Goal: Task Accomplishment & Management: Manage account settings

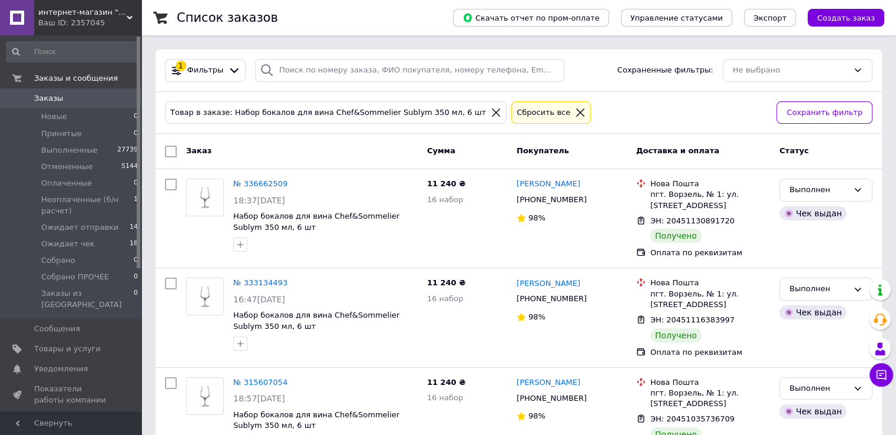
click at [42, 104] on link "Заказы 0" at bounding box center [72, 98] width 145 height 20
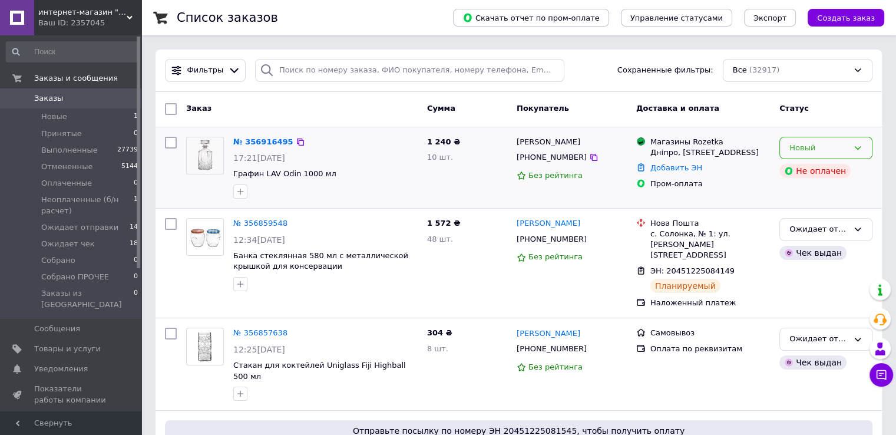
click at [841, 146] on div "Новый" at bounding box center [819, 148] width 59 height 12
click at [825, 176] on li "Принят" at bounding box center [826, 172] width 92 height 22
click at [266, 143] on link "№ 356916495" at bounding box center [260, 141] width 54 height 9
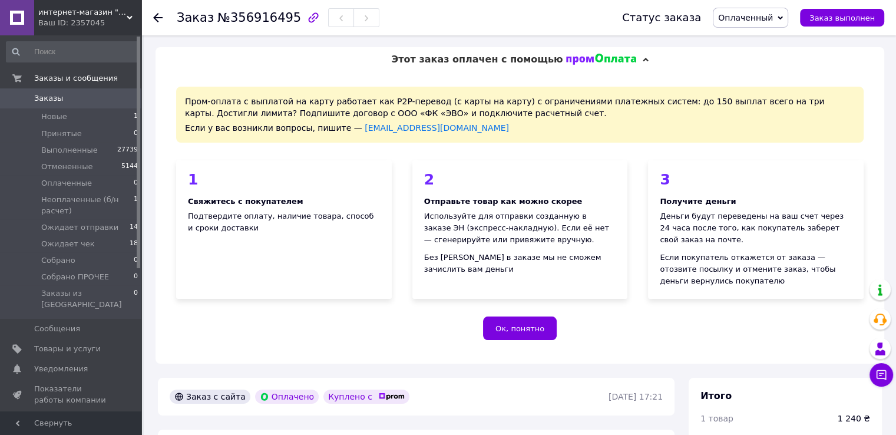
click at [745, 19] on span "Оплаченный" at bounding box center [745, 17] width 55 height 9
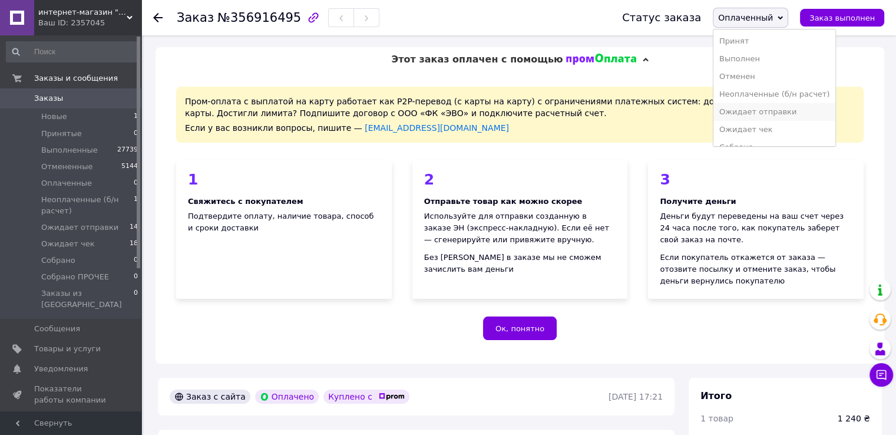
click at [754, 109] on li "Ожидает отправки" at bounding box center [775, 112] width 122 height 18
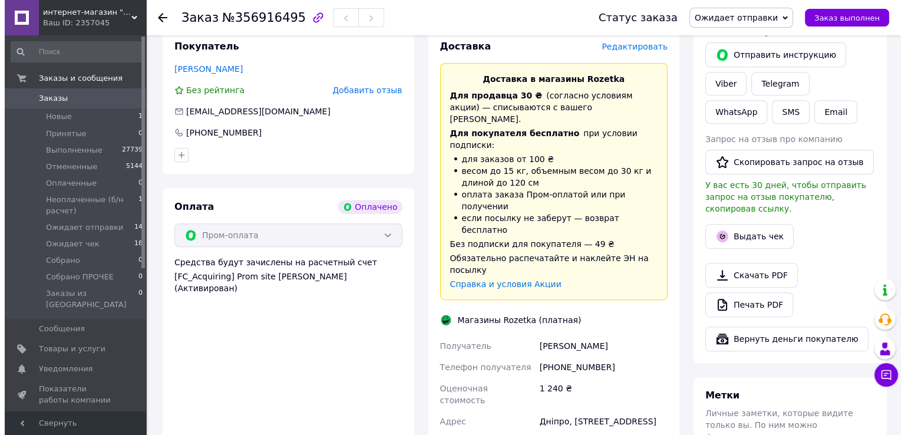
scroll to position [491, 0]
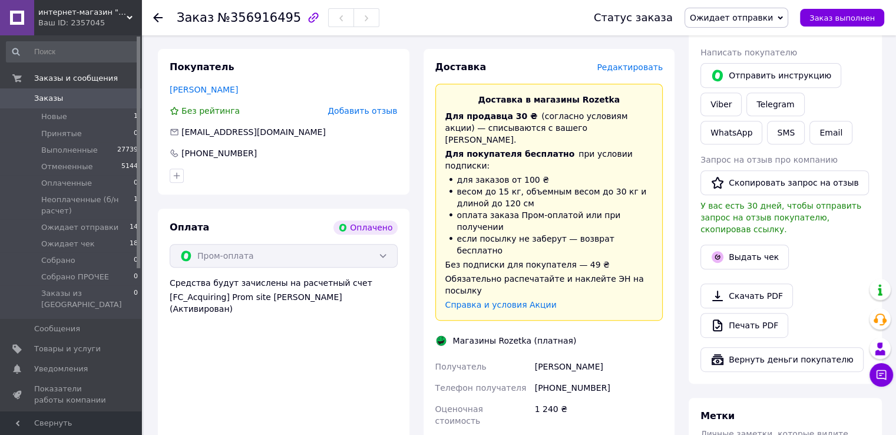
click at [641, 72] on span "Редактировать" at bounding box center [630, 66] width 66 height 9
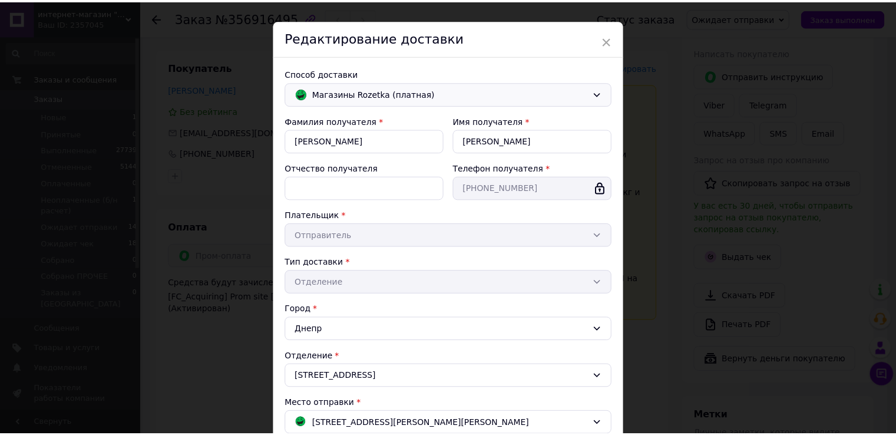
scroll to position [0, 0]
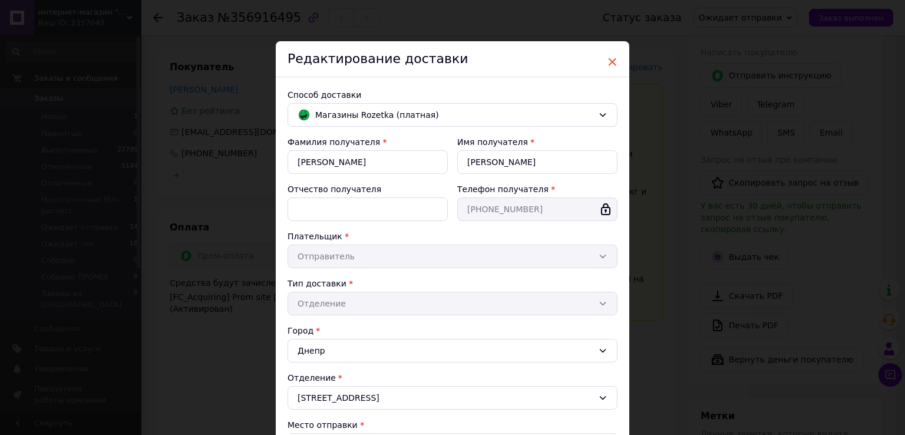
click at [609, 63] on span "×" at bounding box center [612, 62] width 11 height 20
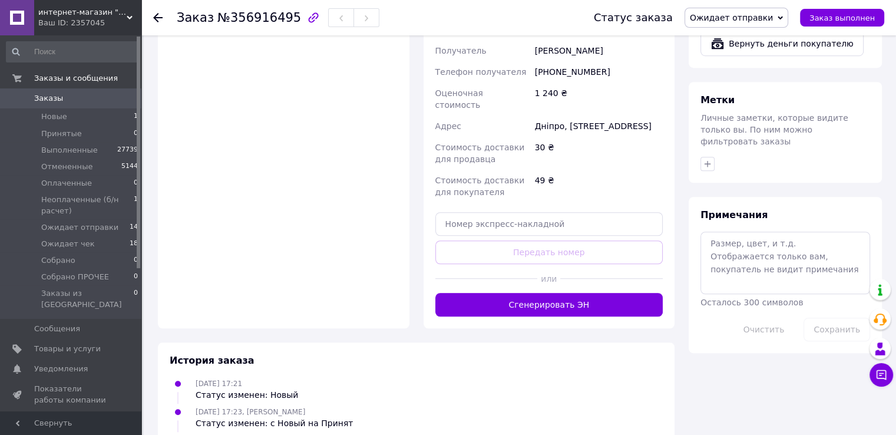
scroll to position [813, 0]
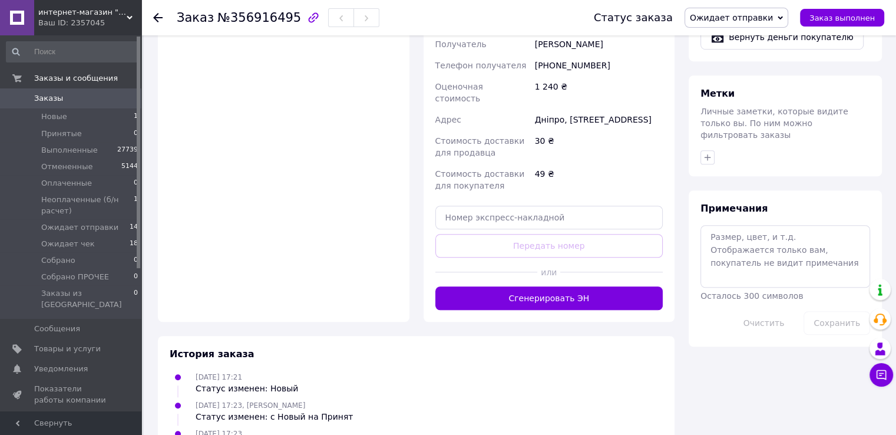
click at [51, 95] on span "Заказы" at bounding box center [48, 98] width 29 height 11
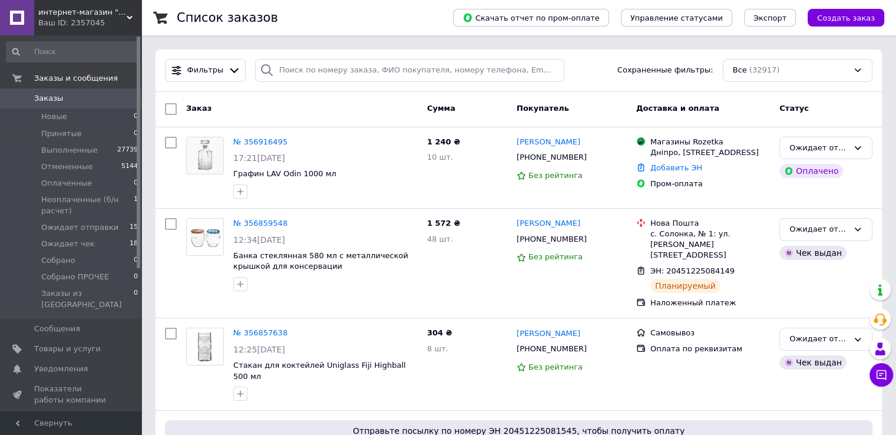
click at [67, 101] on span "Заказы" at bounding box center [71, 98] width 75 height 11
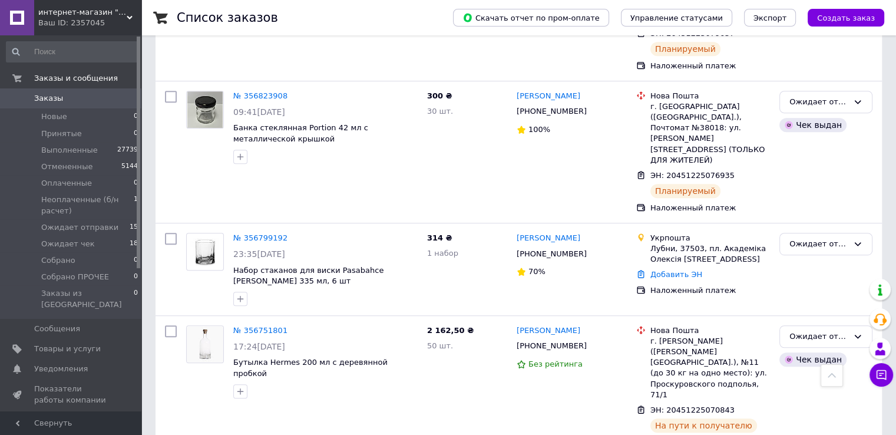
scroll to position [687, 0]
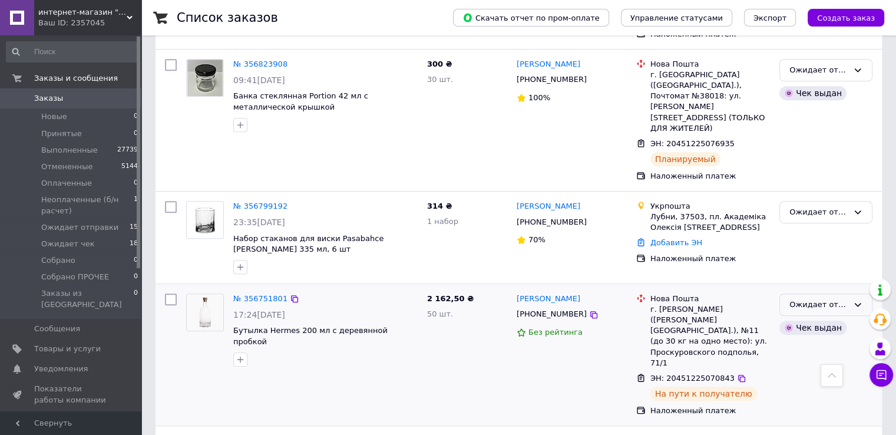
click at [833, 299] on div "Ожидает отправки" at bounding box center [819, 305] width 59 height 12
click at [823, 352] on li "Ожидает чек" at bounding box center [826, 363] width 92 height 22
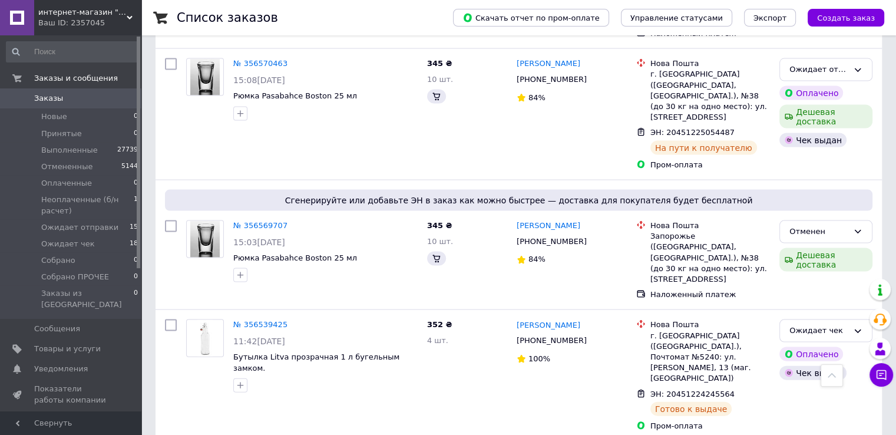
scroll to position [3143, 0]
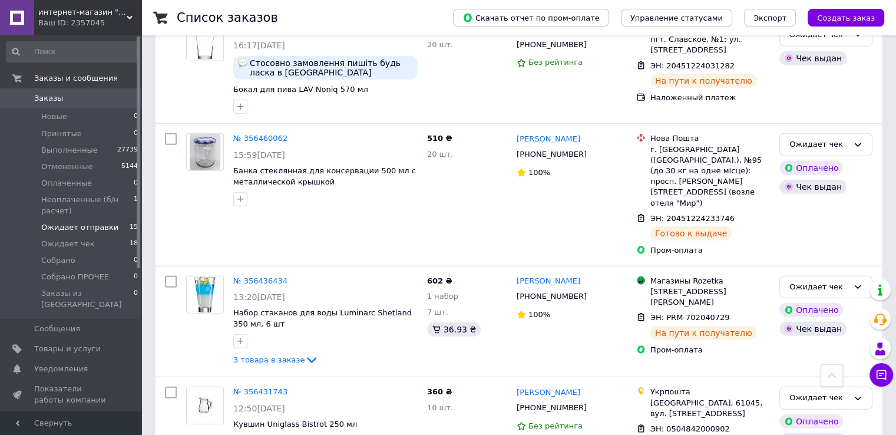
click at [68, 226] on span "Ожидает отправки" at bounding box center [79, 227] width 77 height 11
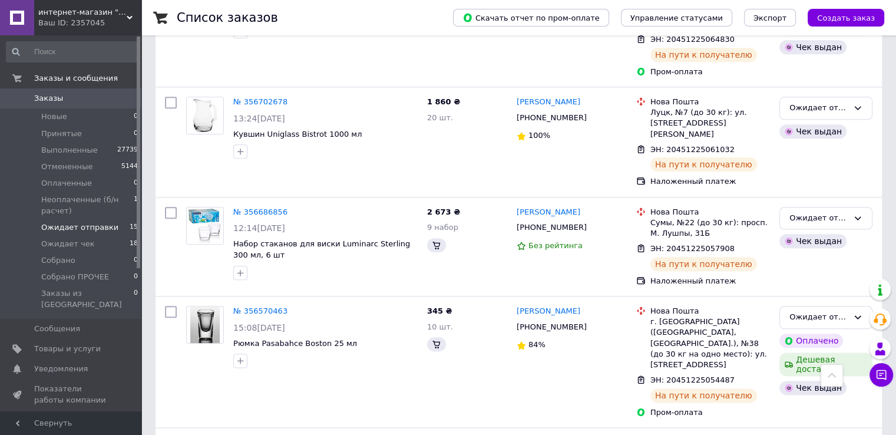
scroll to position [1352, 0]
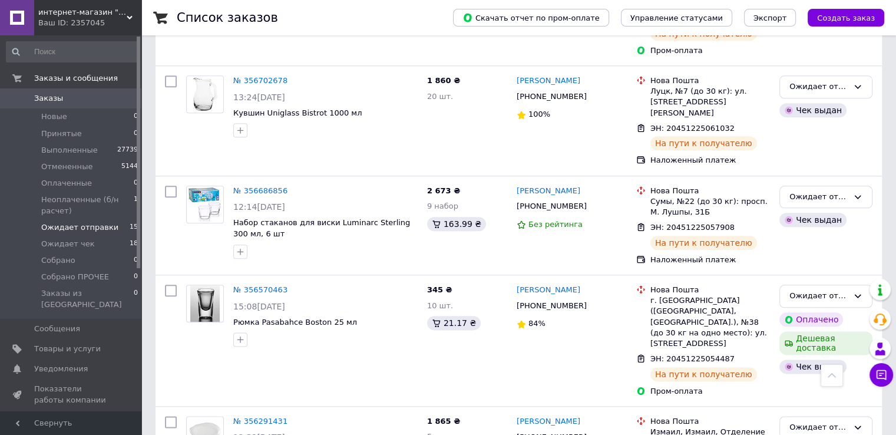
click at [817, 421] on div "Ожидает отправки" at bounding box center [819, 427] width 59 height 12
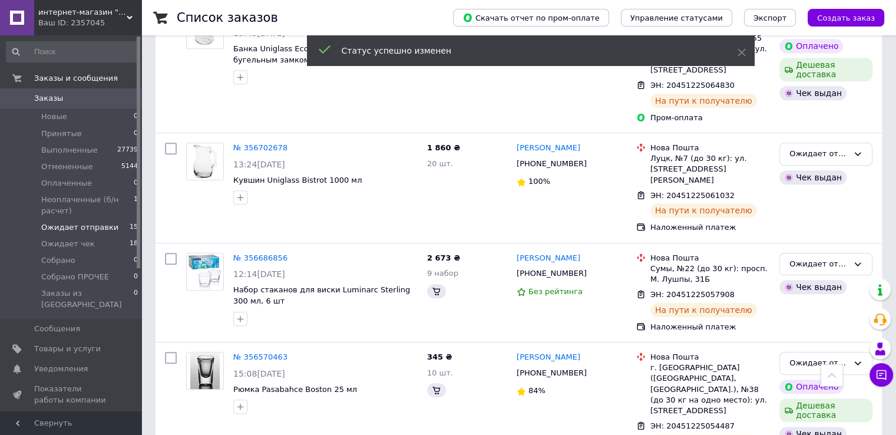
scroll to position [1254, 0]
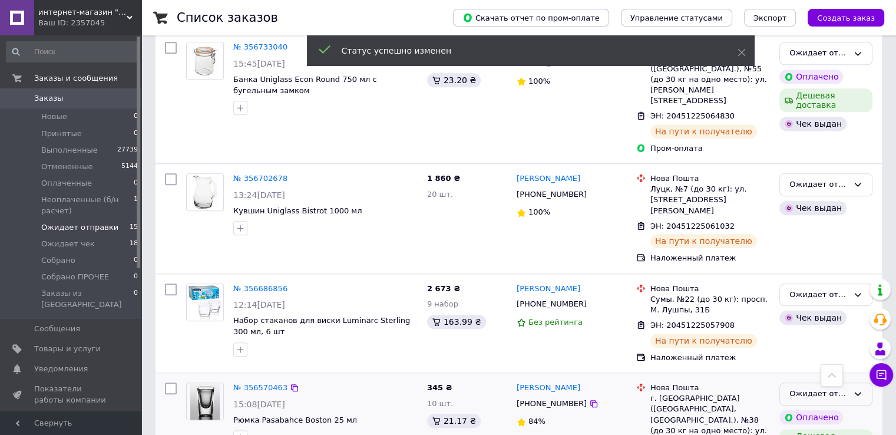
click at [799, 388] on div "Ожидает отправки" at bounding box center [819, 394] width 59 height 12
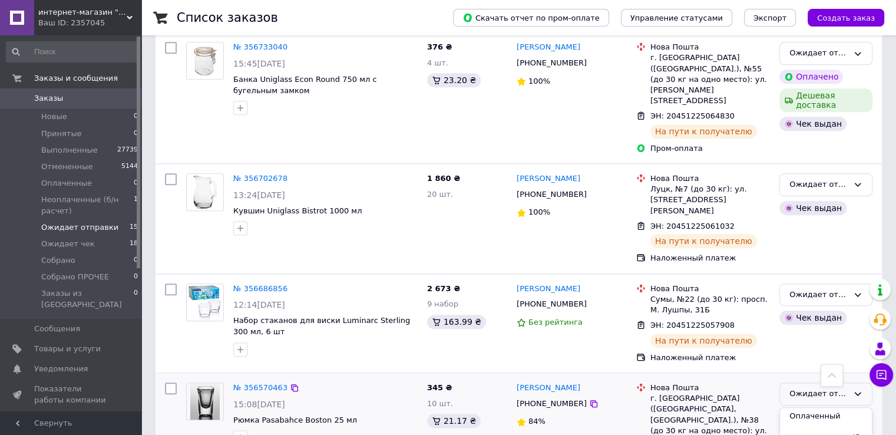
scroll to position [87, 0]
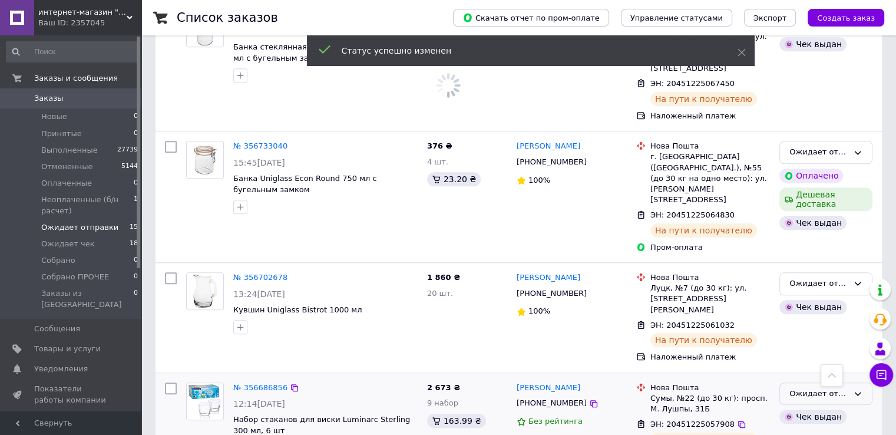
click at [825, 388] on div "Ожидает отправки" at bounding box center [819, 394] width 59 height 12
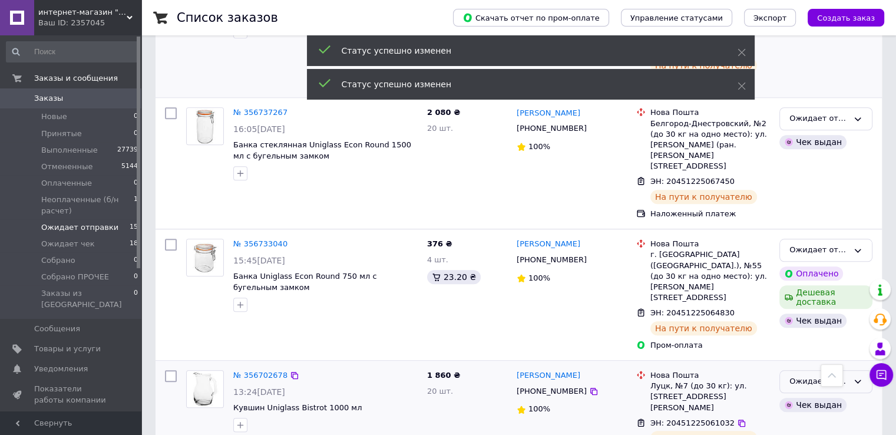
click at [810, 375] on div "Ожидает отправки" at bounding box center [819, 381] width 59 height 12
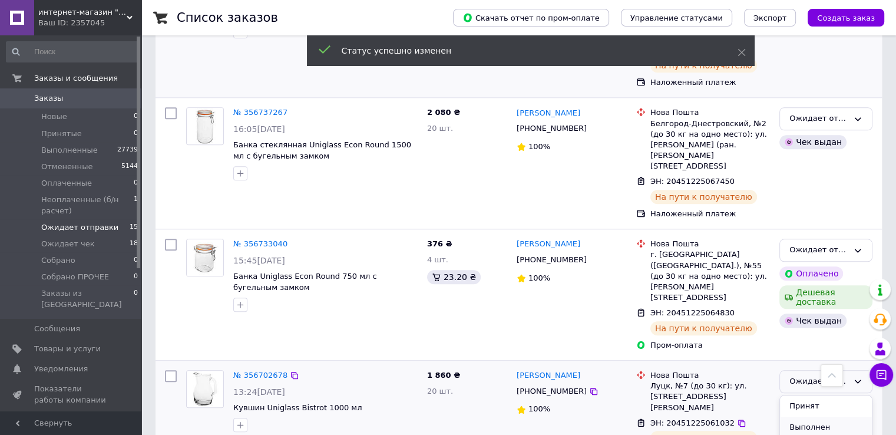
scroll to position [87, 0]
click at [804, 428] on li "Ожидает чек" at bounding box center [826, 439] width 92 height 22
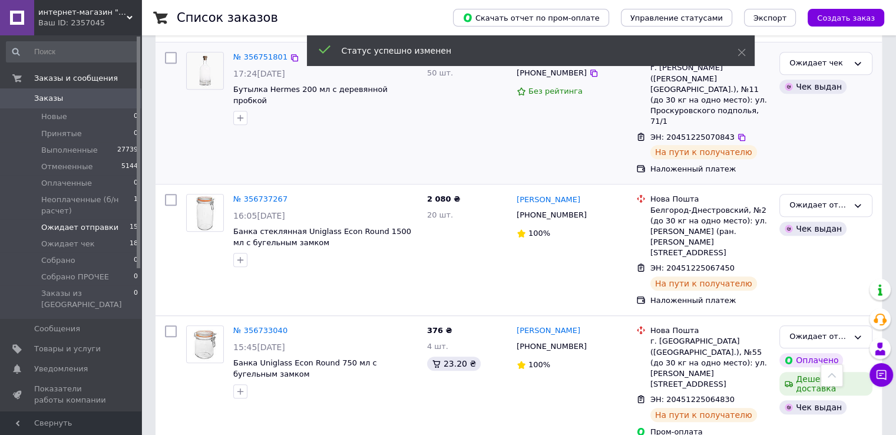
scroll to position [959, 0]
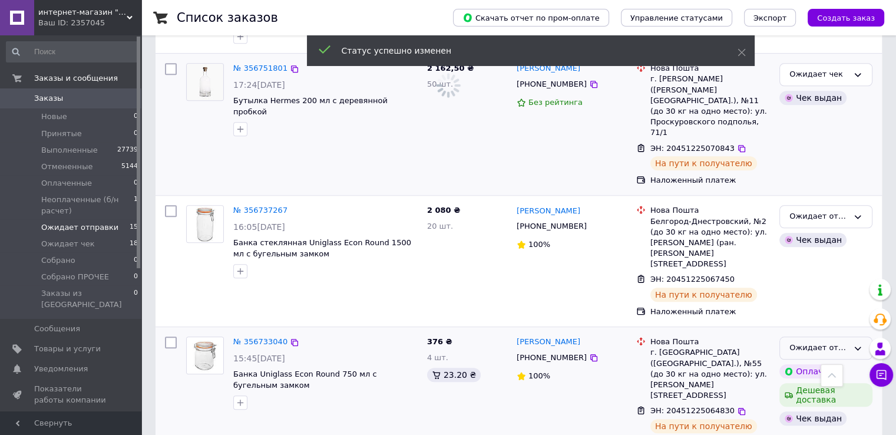
click at [820, 342] on div "Ожидает отправки" at bounding box center [819, 348] width 59 height 12
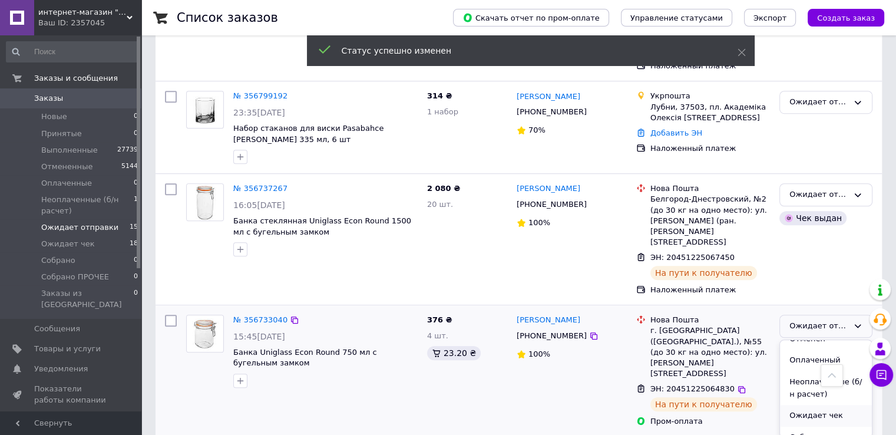
scroll to position [87, 0]
click at [806, 373] on li "Ожидает чек" at bounding box center [826, 384] width 92 height 22
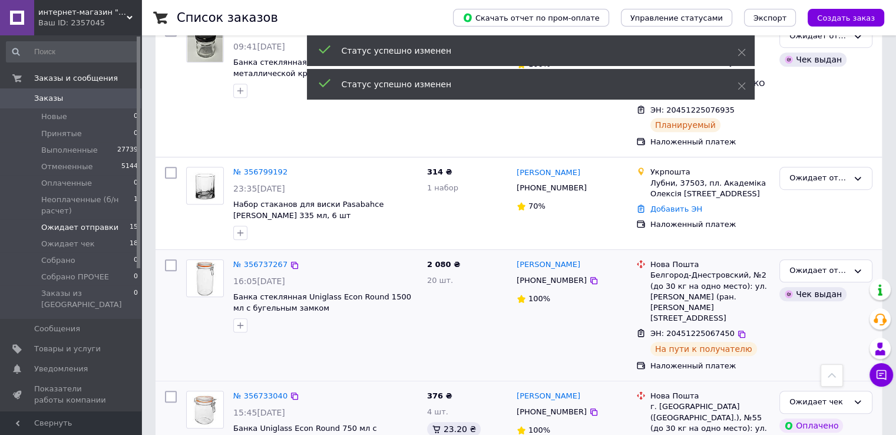
scroll to position [740, 0]
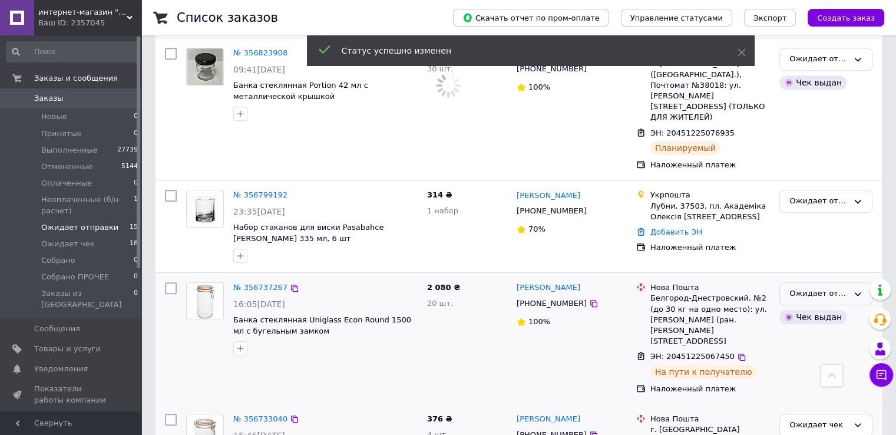
click at [810, 288] on div "Ожидает отправки" at bounding box center [819, 294] width 59 height 12
click at [807, 341] on li "Ожидает чек" at bounding box center [826, 352] width 92 height 22
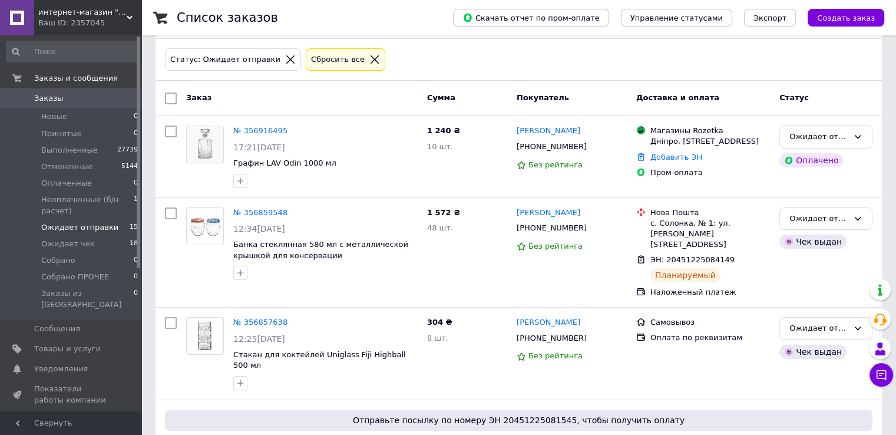
scroll to position [0, 0]
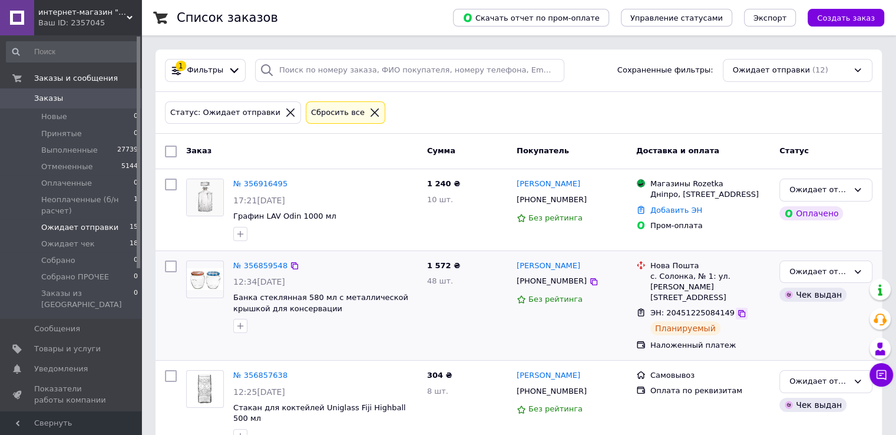
click at [737, 309] on icon at bounding box center [741, 313] width 9 height 9
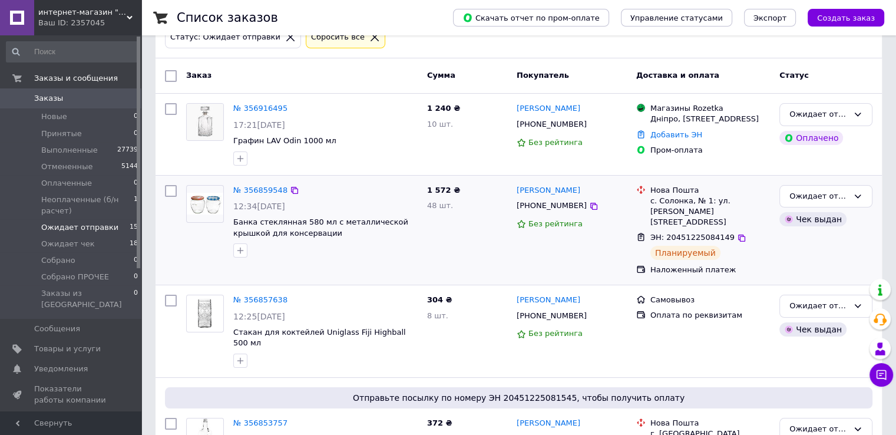
scroll to position [98, 0]
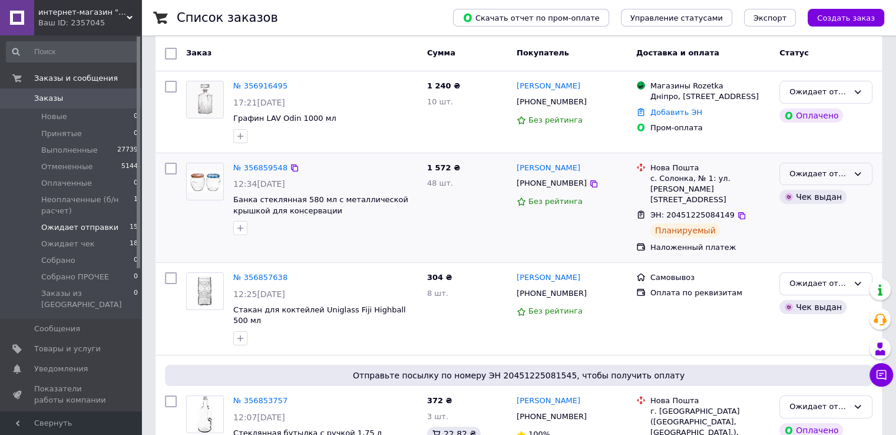
click at [799, 170] on div "Ожидает отправки" at bounding box center [819, 174] width 59 height 12
click at [803, 227] on li "Ожидает чек" at bounding box center [826, 232] width 92 height 22
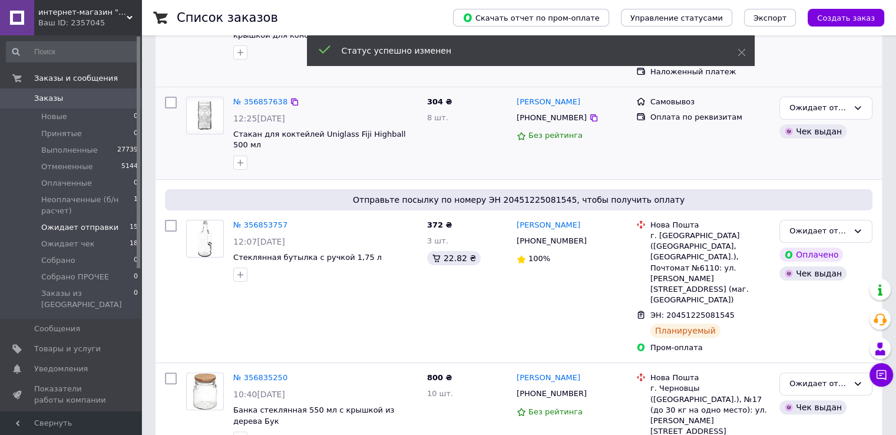
scroll to position [295, 0]
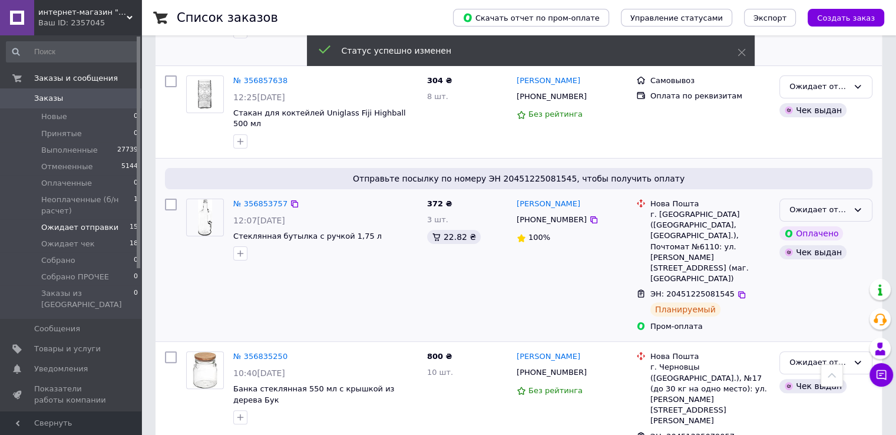
click at [804, 204] on div "Ожидает отправки" at bounding box center [819, 210] width 59 height 12
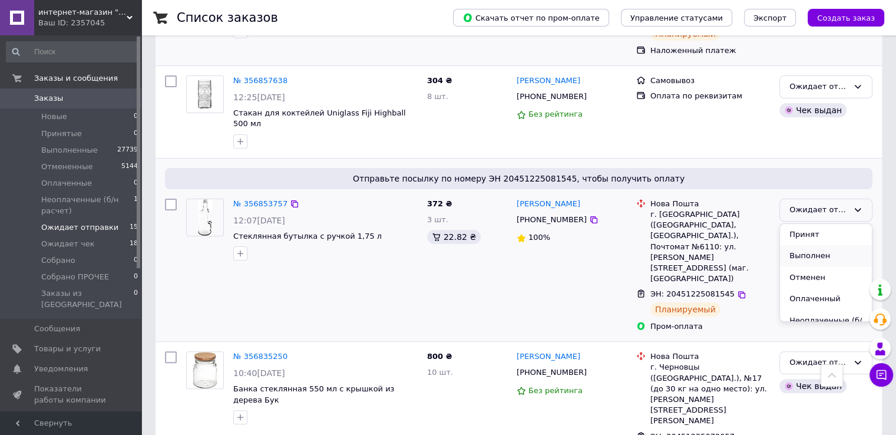
scroll to position [87, 0]
click at [803, 257] on li "Ожидает чек" at bounding box center [826, 268] width 92 height 22
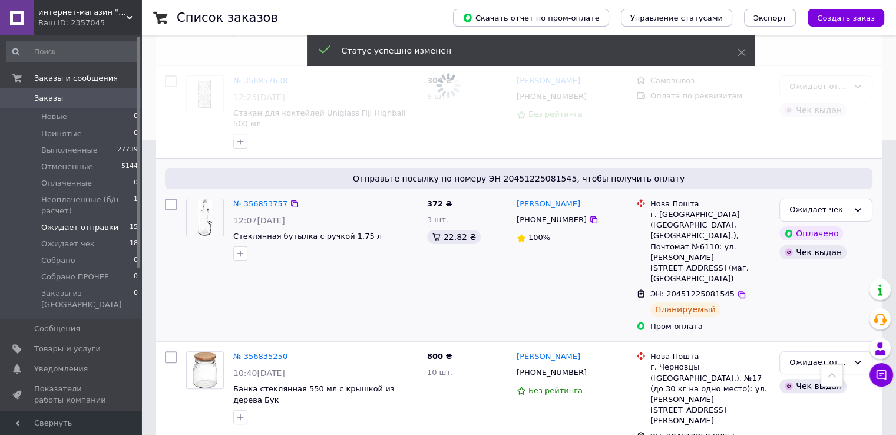
scroll to position [392, 0]
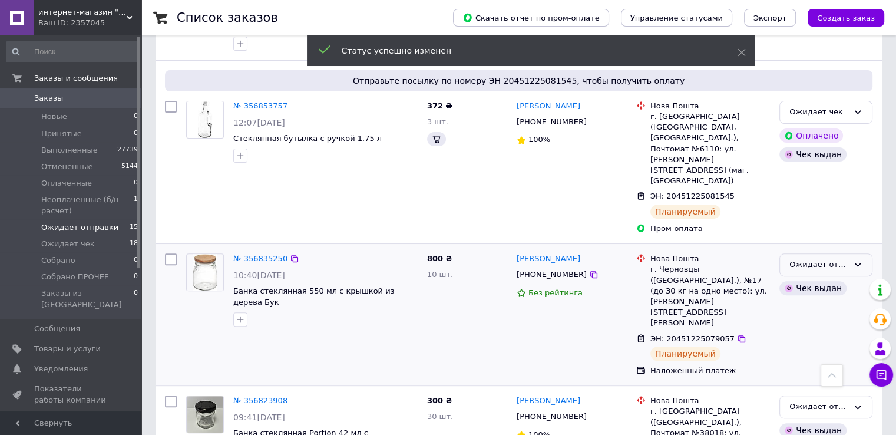
click at [818, 259] on div "Ожидает отправки" at bounding box center [819, 265] width 59 height 12
click at [807, 312] on li "Ожидает чек" at bounding box center [826, 323] width 92 height 22
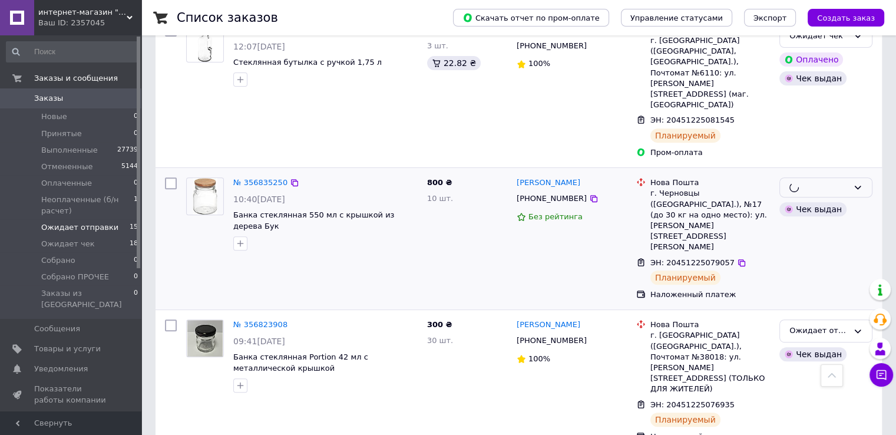
scroll to position [491, 0]
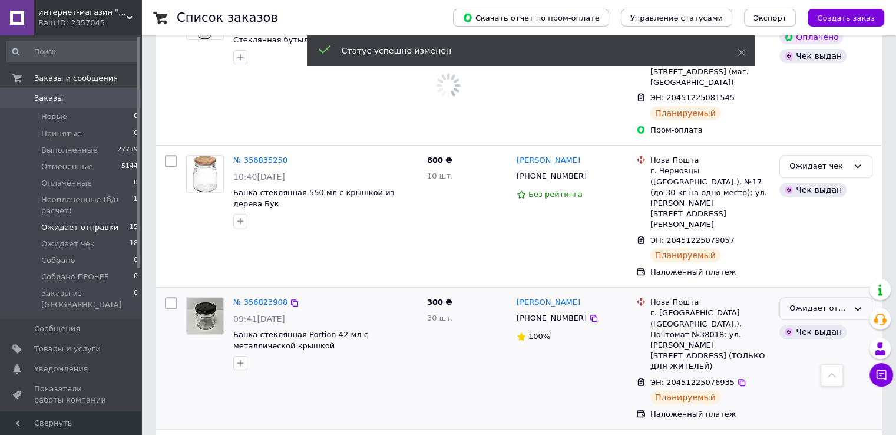
click at [799, 302] on div "Ожидает отправки" at bounding box center [819, 308] width 59 height 12
click at [801, 355] on li "Ожидает чек" at bounding box center [826, 366] width 92 height 22
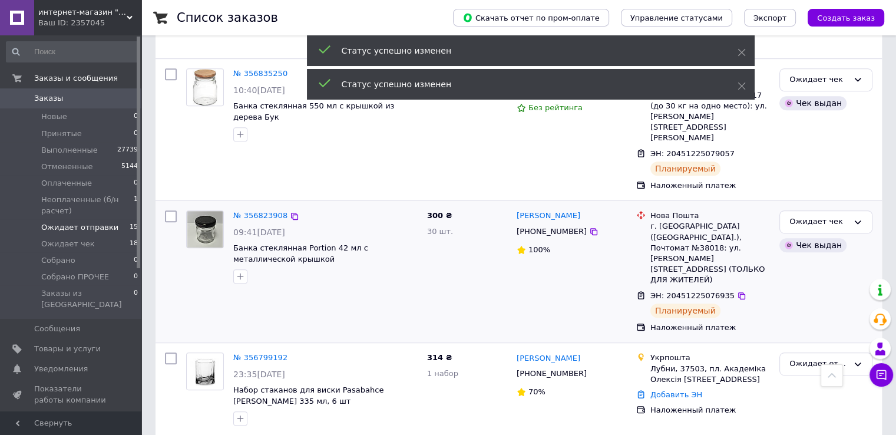
scroll to position [589, 0]
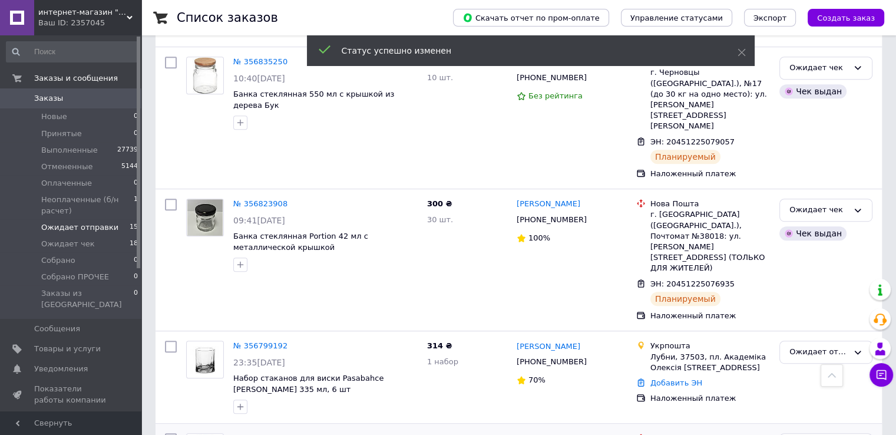
click at [43, 97] on span "Заказы" at bounding box center [48, 98] width 29 height 11
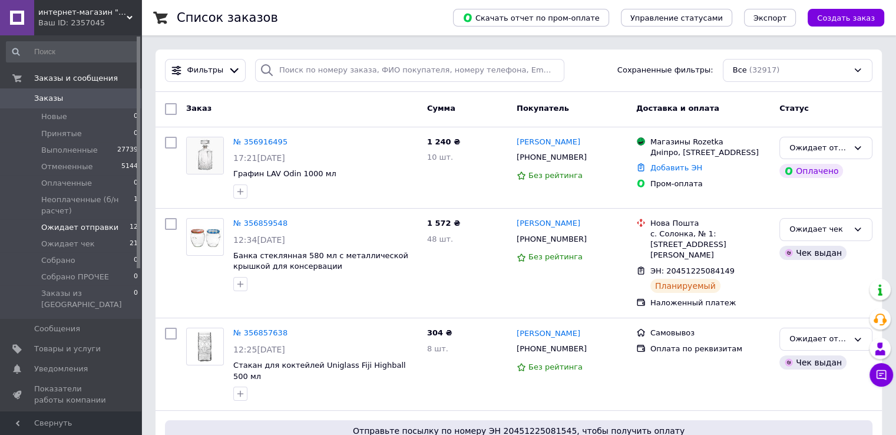
click at [84, 232] on span "Ожидает отправки" at bounding box center [79, 227] width 77 height 11
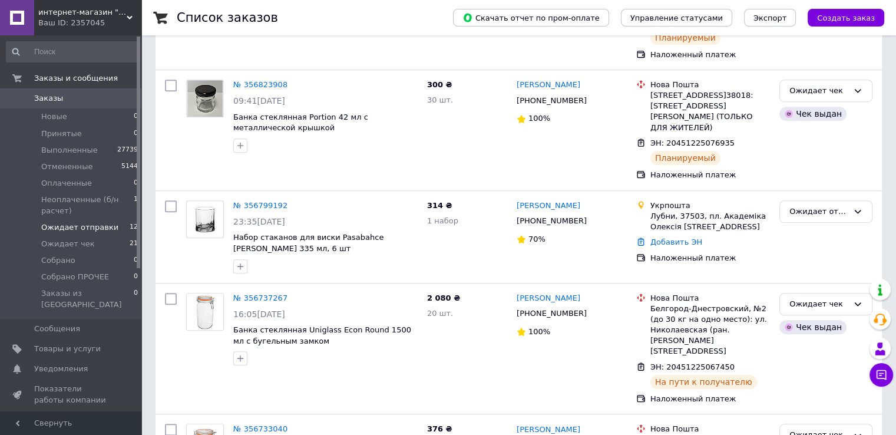
scroll to position [1011, 0]
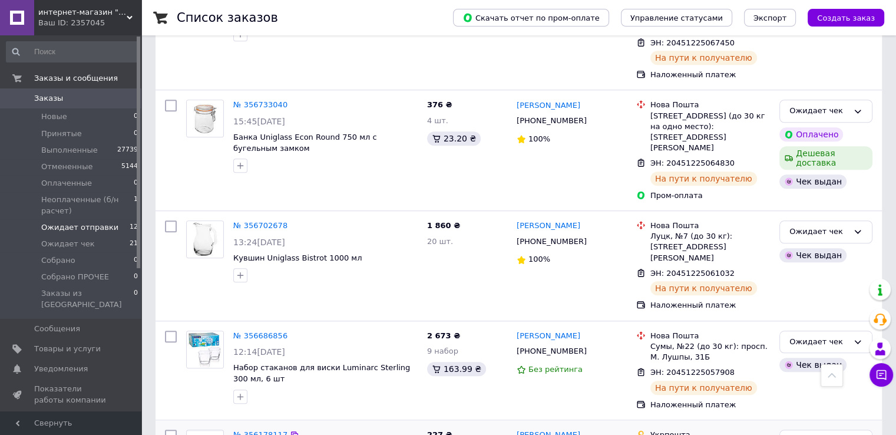
click at [266, 430] on link "№ 356178117" at bounding box center [260, 434] width 54 height 9
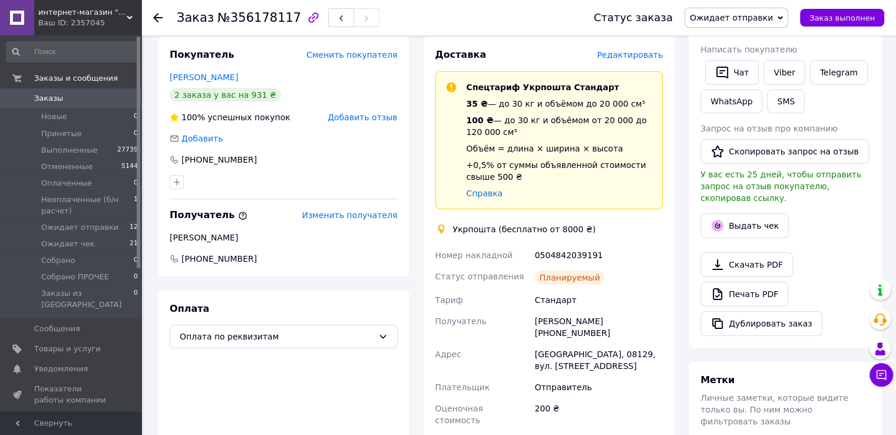
scroll to position [196, 0]
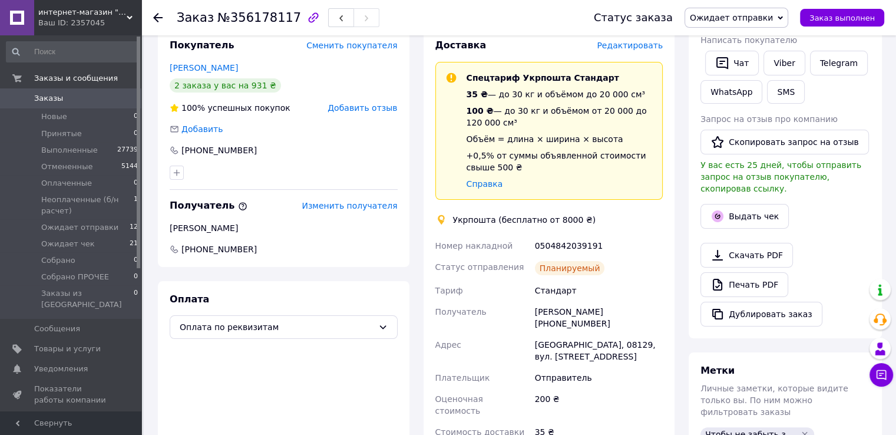
click at [550, 246] on div "0504842039191" at bounding box center [599, 245] width 133 height 21
copy div "0504842039191"
click at [57, 96] on span "Заказы" at bounding box center [48, 98] width 29 height 11
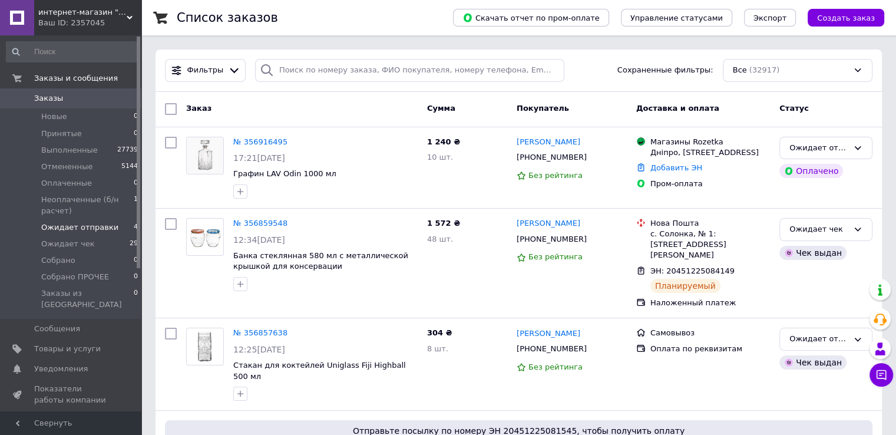
click at [77, 229] on span "Ожидает отправки" at bounding box center [79, 227] width 77 height 11
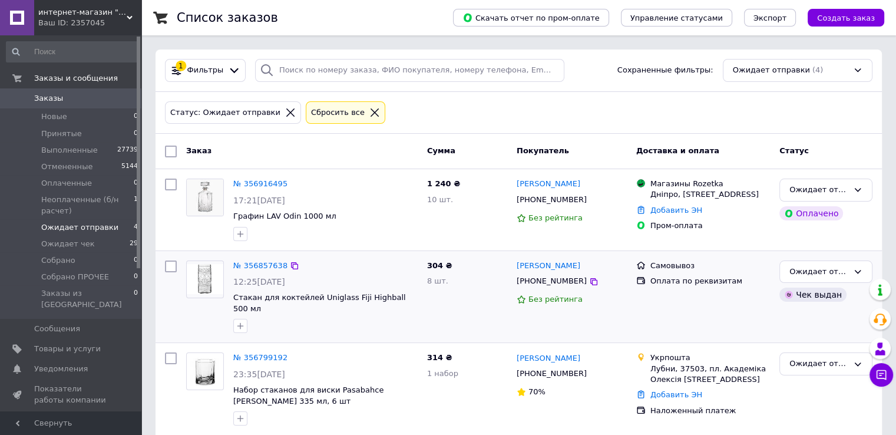
scroll to position [102, 0]
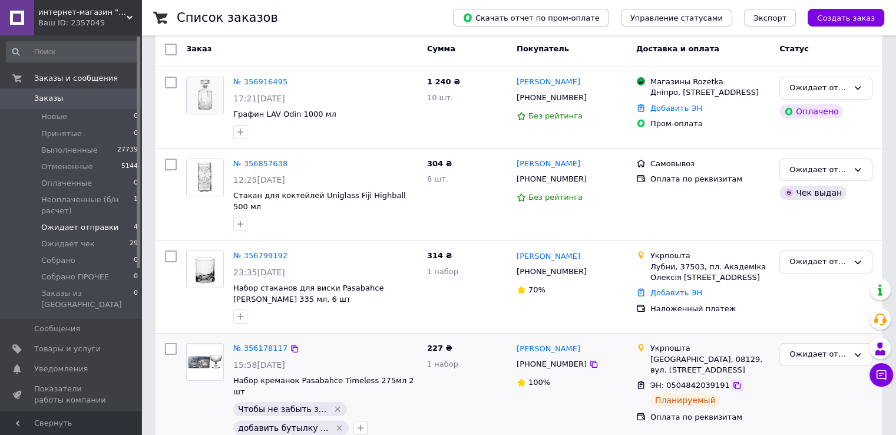
click at [734, 382] on icon at bounding box center [737, 385] width 7 height 7
click at [81, 241] on span "Ожидает чек" at bounding box center [68, 244] width 54 height 11
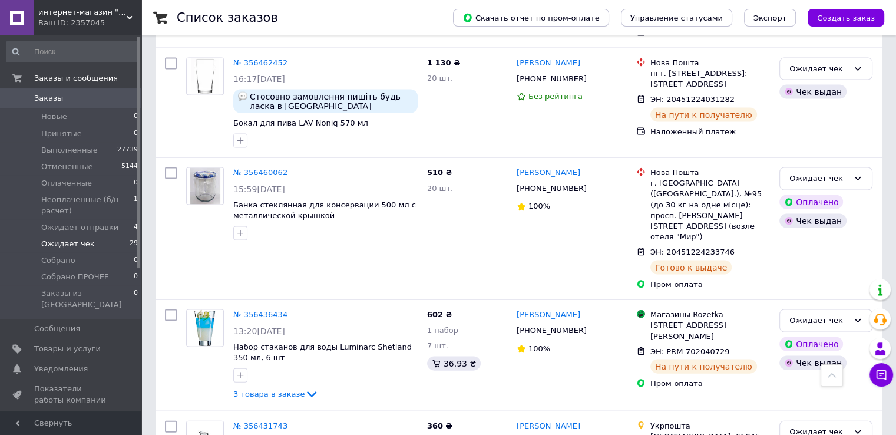
scroll to position [2381, 0]
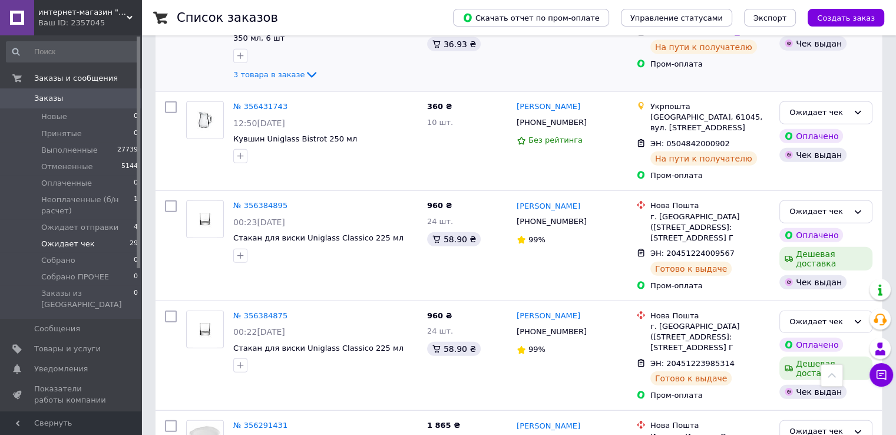
scroll to position [2774, 0]
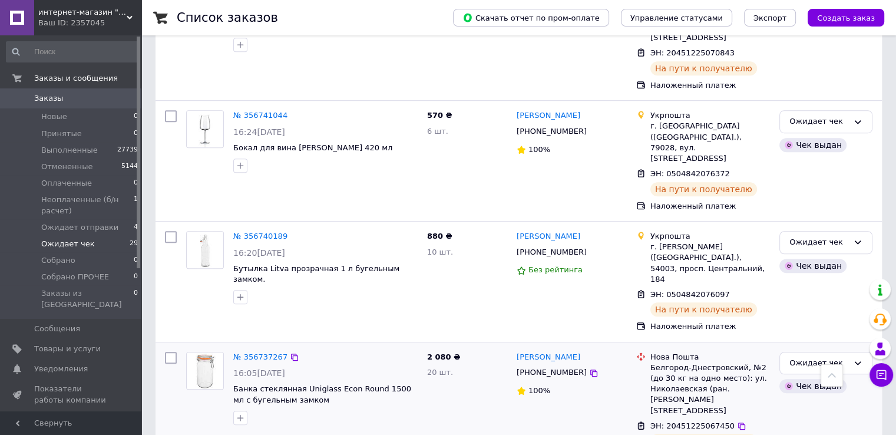
scroll to position [712, 0]
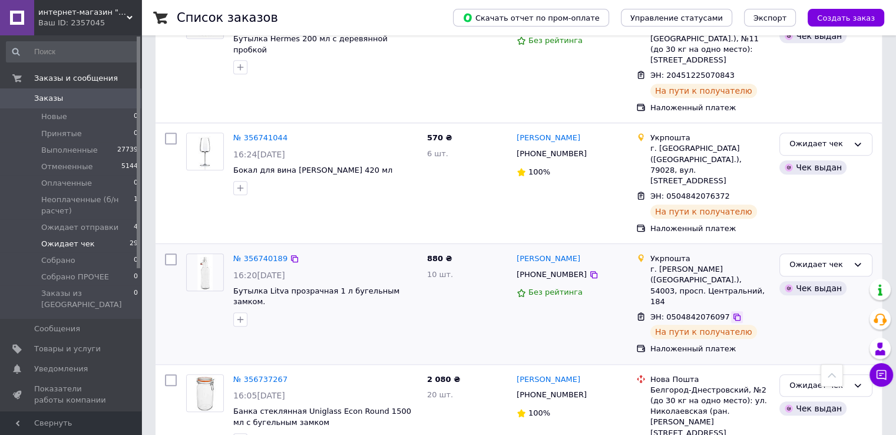
click at [734, 314] on icon at bounding box center [737, 317] width 7 height 7
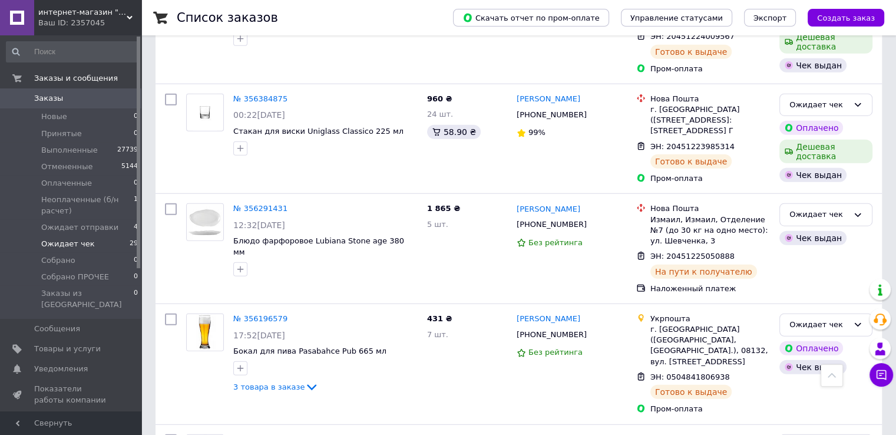
scroll to position [2873, 0]
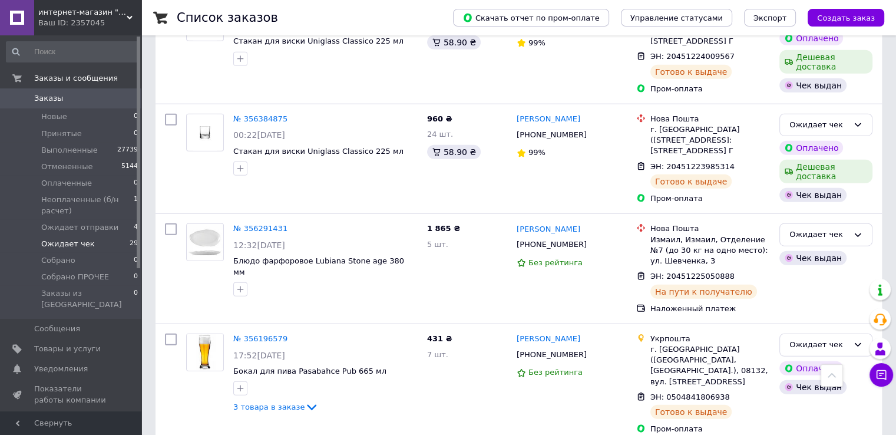
scroll to position [2971, 0]
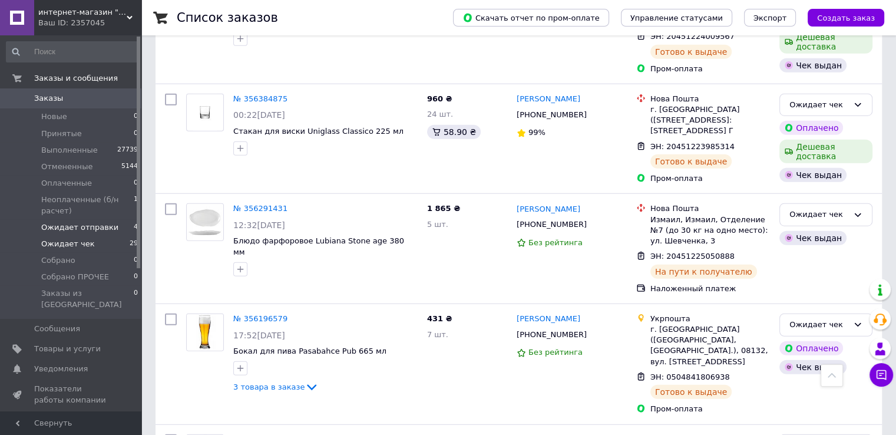
click at [93, 226] on span "Ожидает отправки" at bounding box center [79, 227] width 77 height 11
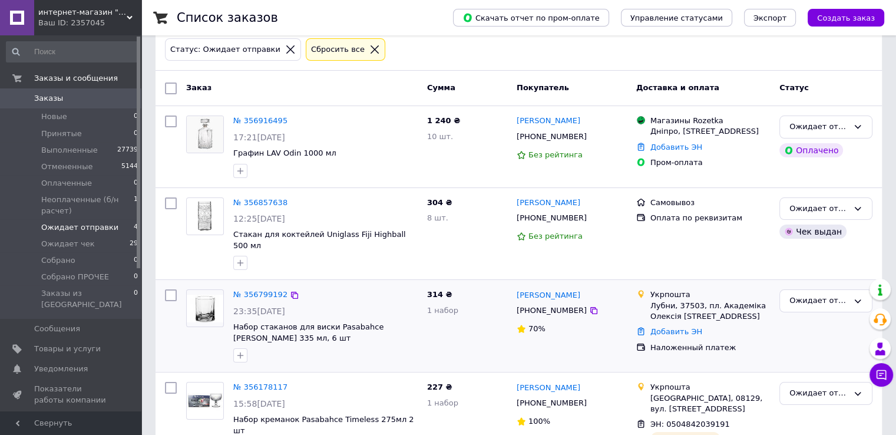
scroll to position [102, 0]
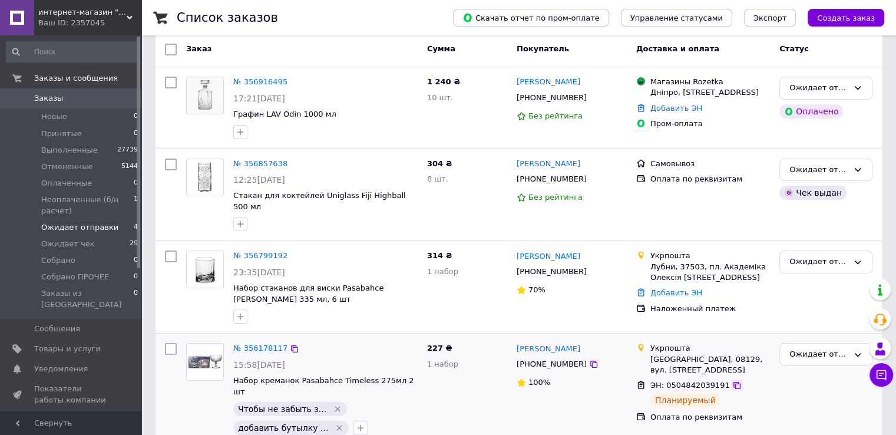
click at [733, 381] on icon at bounding box center [737, 385] width 9 height 9
click at [105, 247] on li "Ожидает чек 29" at bounding box center [72, 244] width 145 height 17
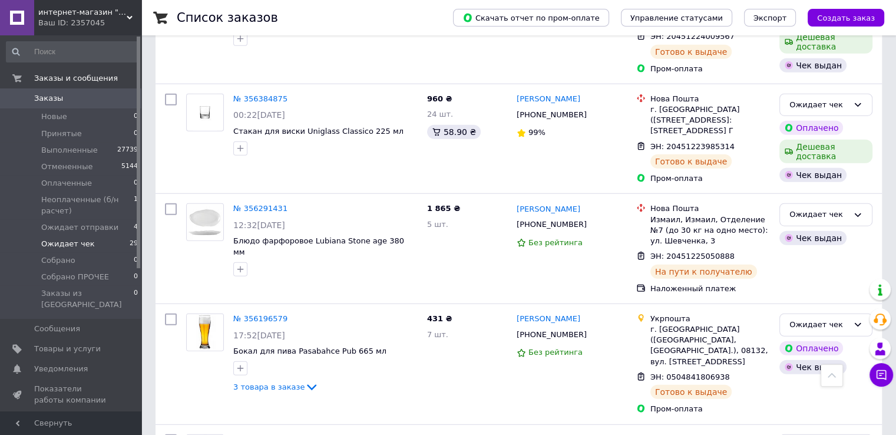
scroll to position [2873, 0]
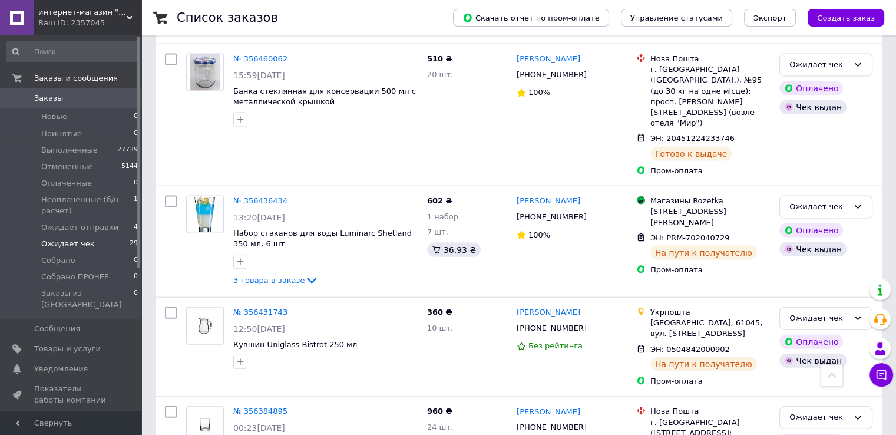
scroll to position [2480, 0]
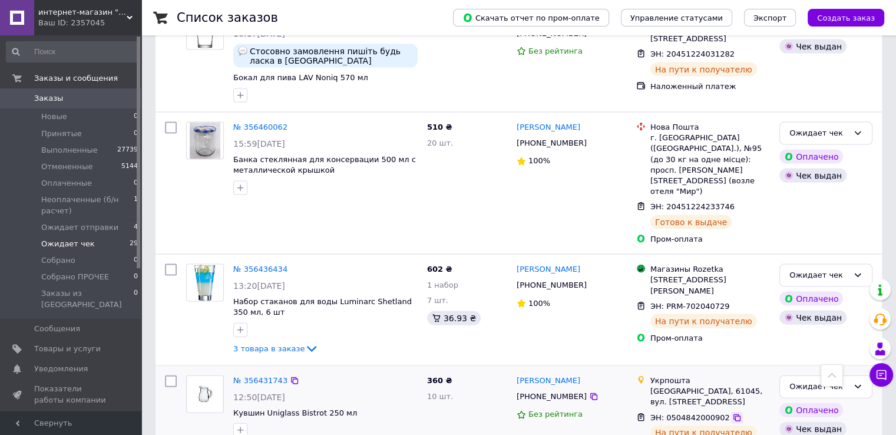
click at [733, 413] on icon at bounding box center [737, 417] width 9 height 9
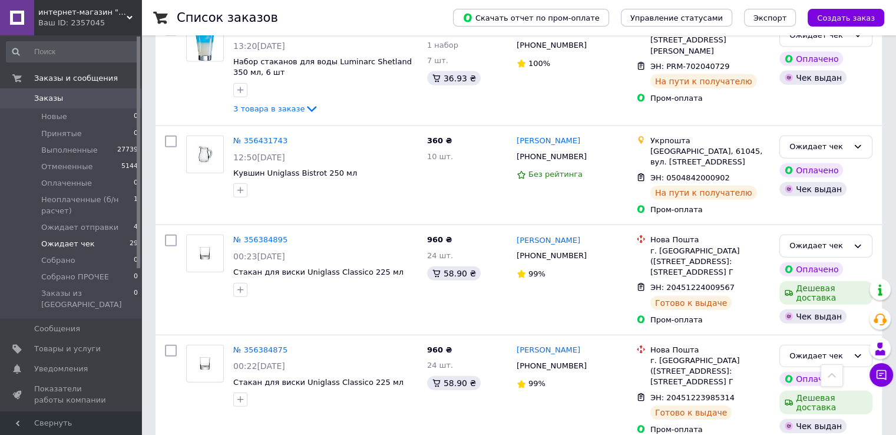
scroll to position [2971, 0]
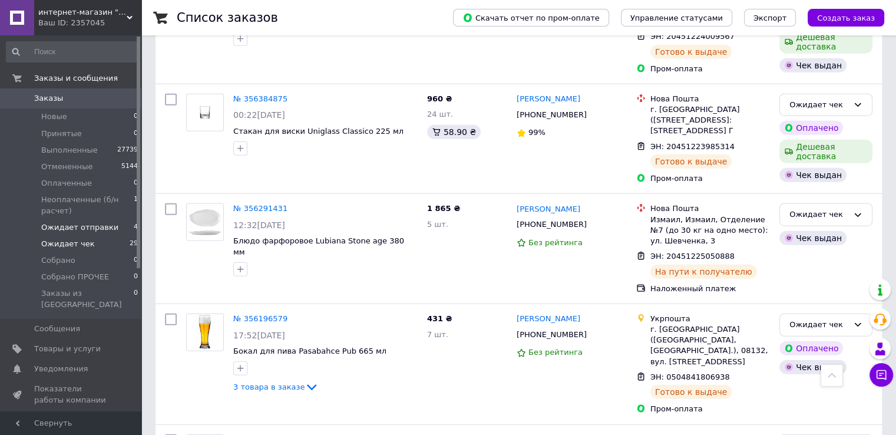
click at [83, 226] on span "Ожидает отправки" at bounding box center [79, 227] width 77 height 11
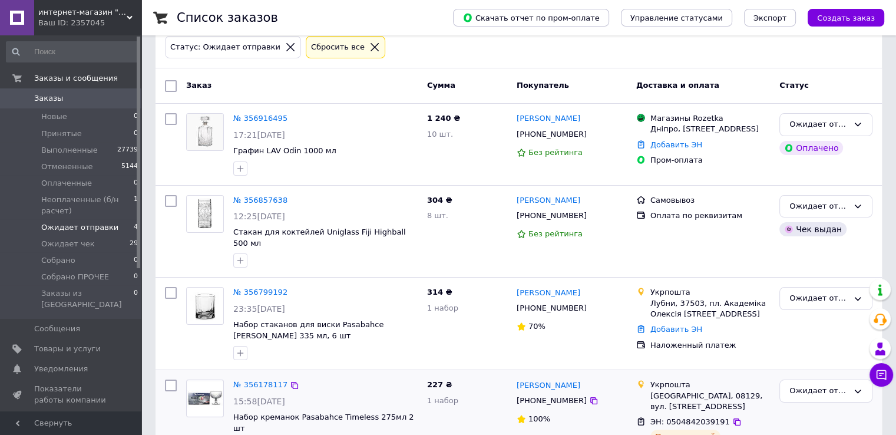
scroll to position [102, 0]
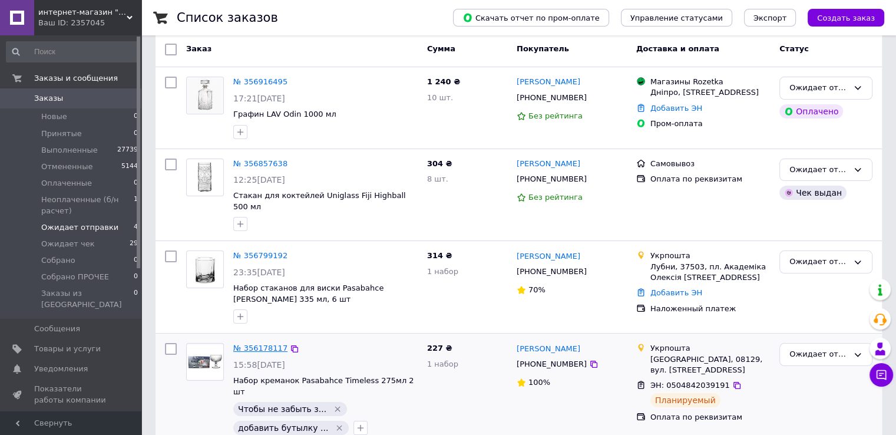
click at [274, 344] on link "№ 356178117" at bounding box center [260, 348] width 54 height 9
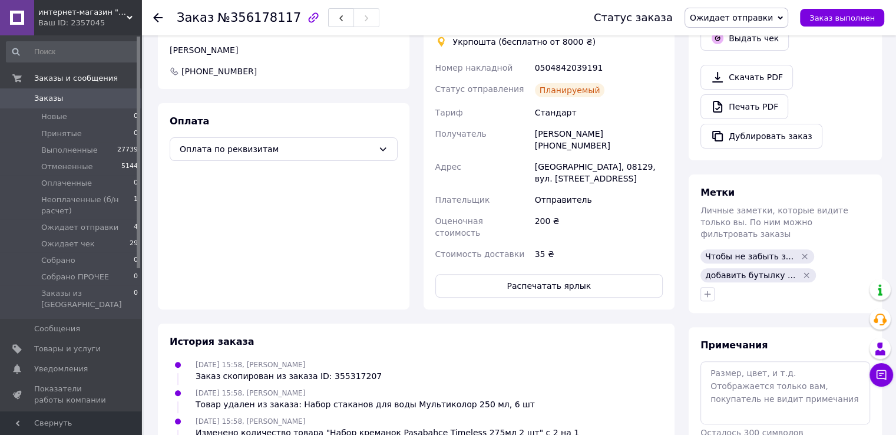
scroll to position [580, 0]
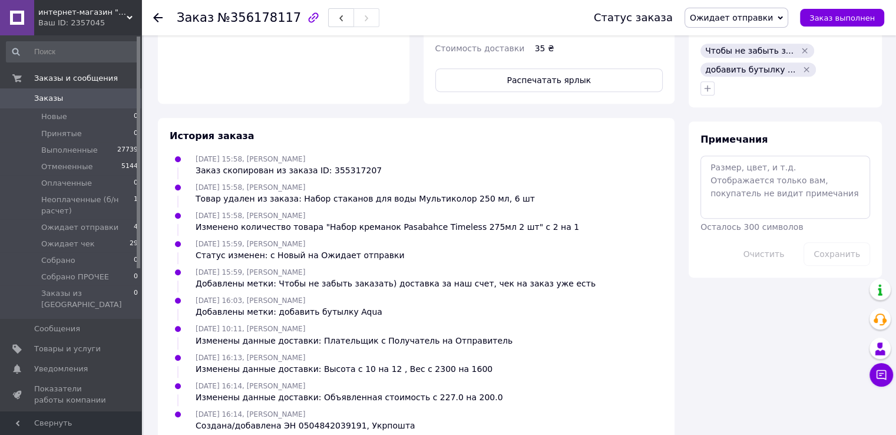
click at [309, 420] on div "Создана/добавлена ЭН 0504842039191, Укрпошта" at bounding box center [306, 426] width 220 height 12
copy div "0504842039191"
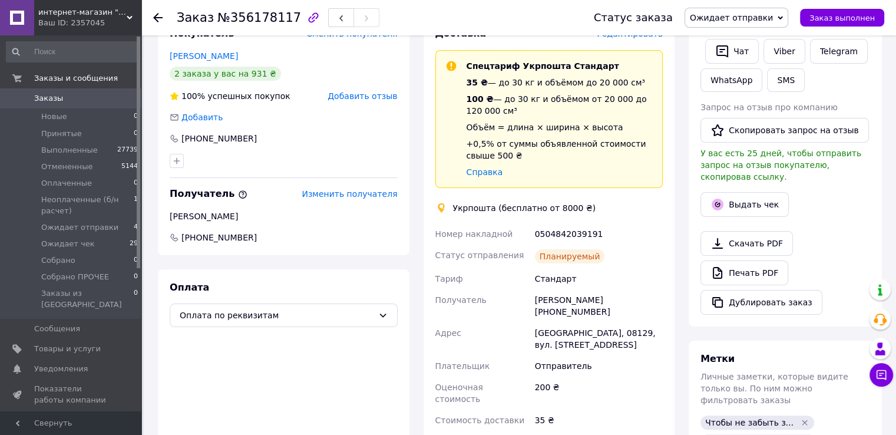
scroll to position [187, 0]
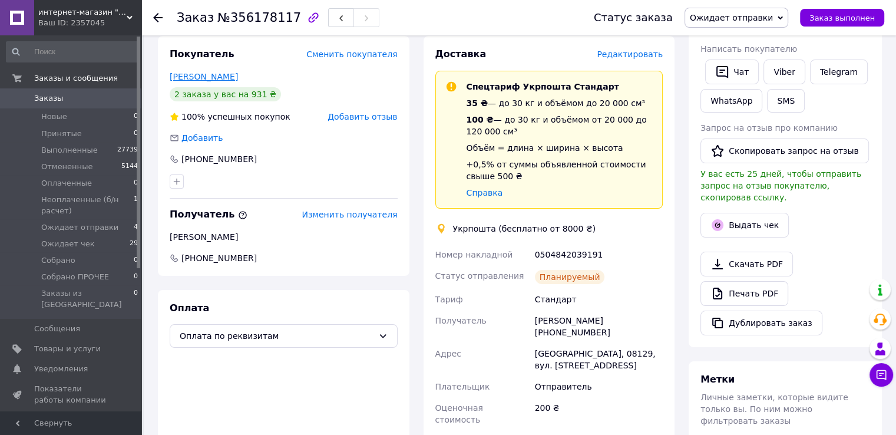
click at [204, 78] on link "[PERSON_NAME]" at bounding box center [204, 76] width 68 height 9
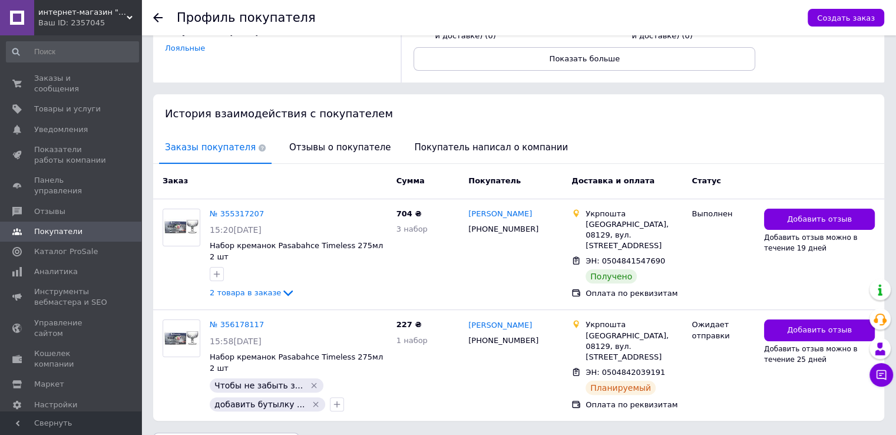
scroll to position [196, 0]
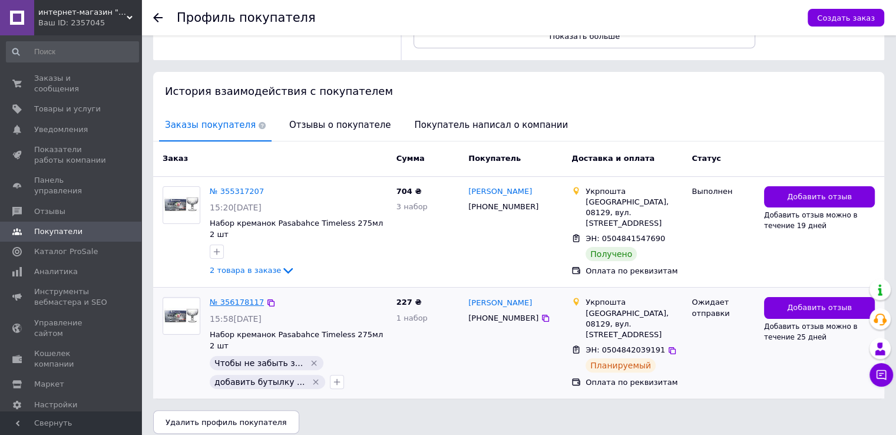
click at [219, 298] on link "№ 356178117" at bounding box center [237, 302] width 54 height 9
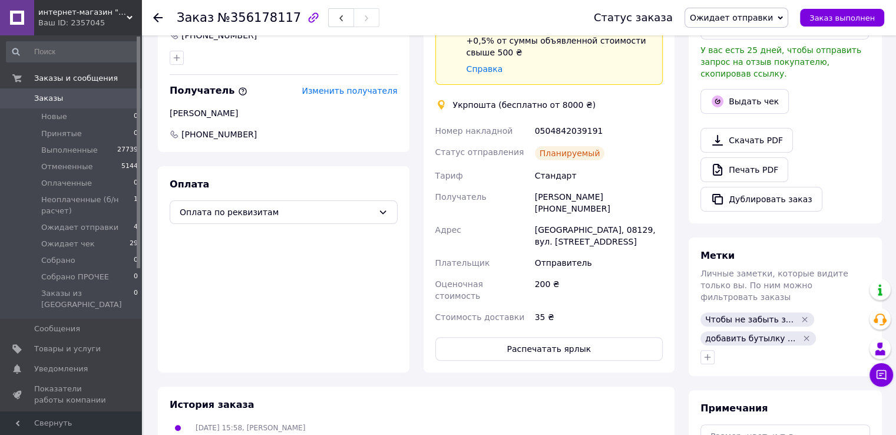
scroll to position [392, 0]
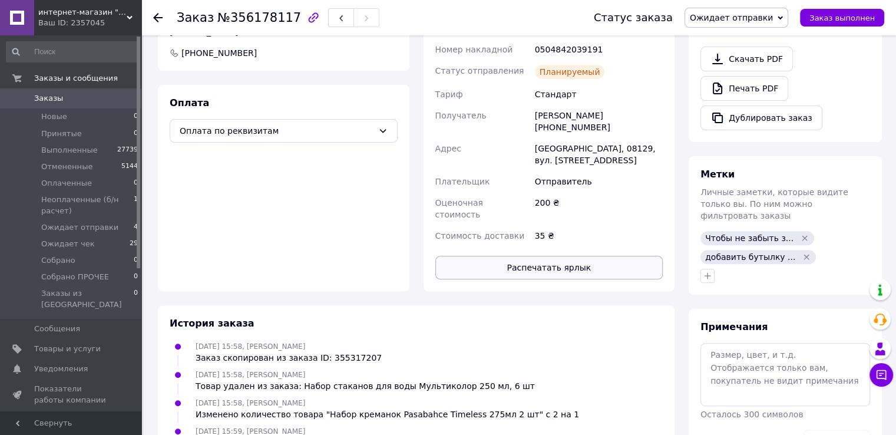
click at [552, 256] on button "Распечатать ярлык" at bounding box center [549, 268] width 228 height 24
click at [89, 248] on li "Ожидает чек 29" at bounding box center [72, 244] width 145 height 17
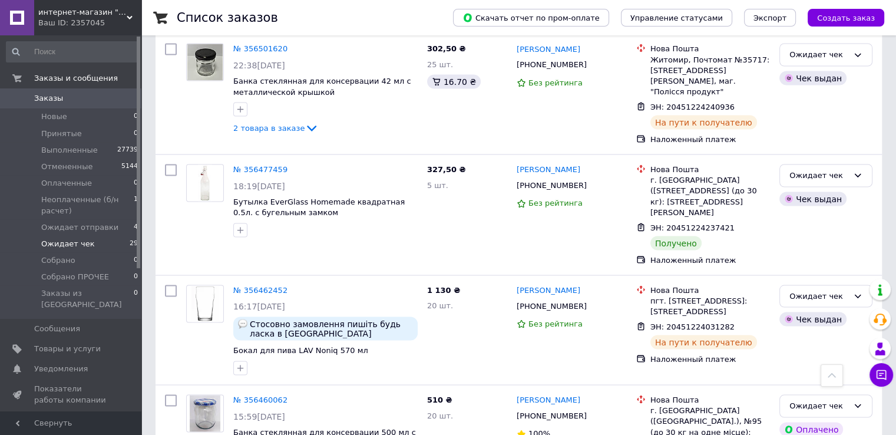
scroll to position [2185, 0]
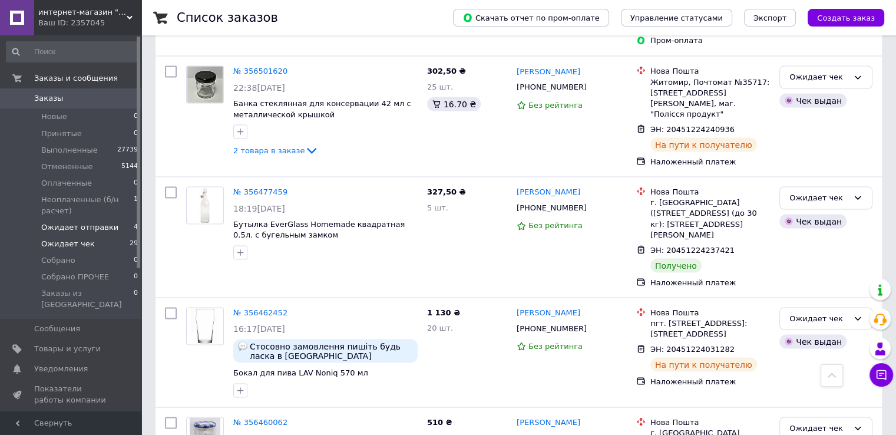
click at [58, 225] on span "Ожидает отправки" at bounding box center [79, 227] width 77 height 11
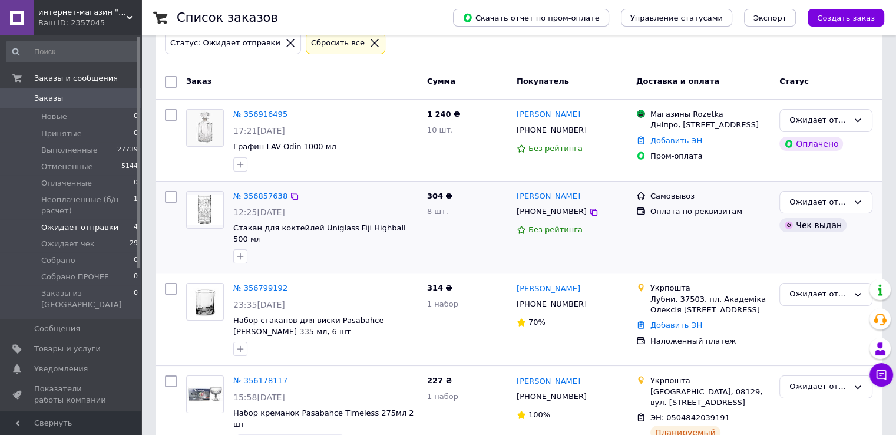
scroll to position [102, 0]
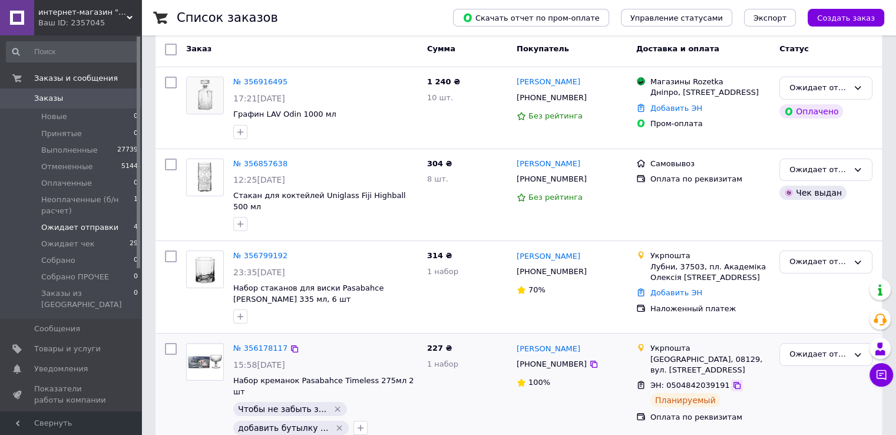
click at [734, 382] on icon at bounding box center [737, 385] width 7 height 7
click at [858, 18] on span "Создать заказ" at bounding box center [846, 18] width 58 height 9
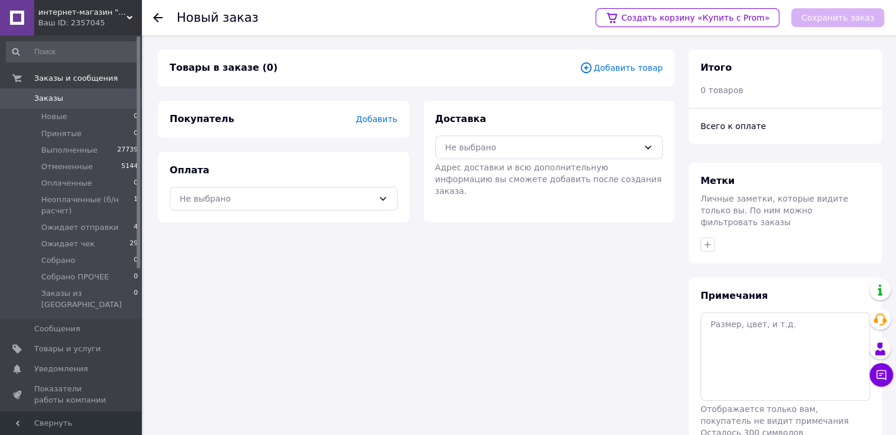
click at [616, 70] on span "Добавить товар" at bounding box center [621, 67] width 83 height 13
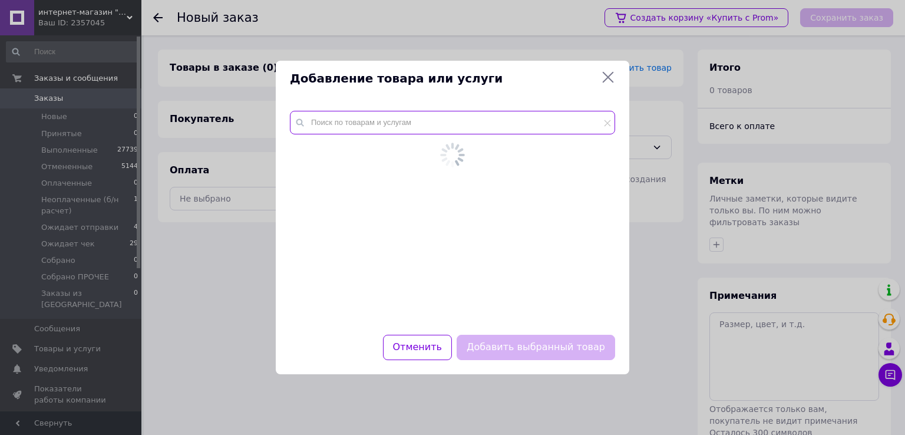
click at [393, 126] on input "text" at bounding box center [452, 123] width 325 height 24
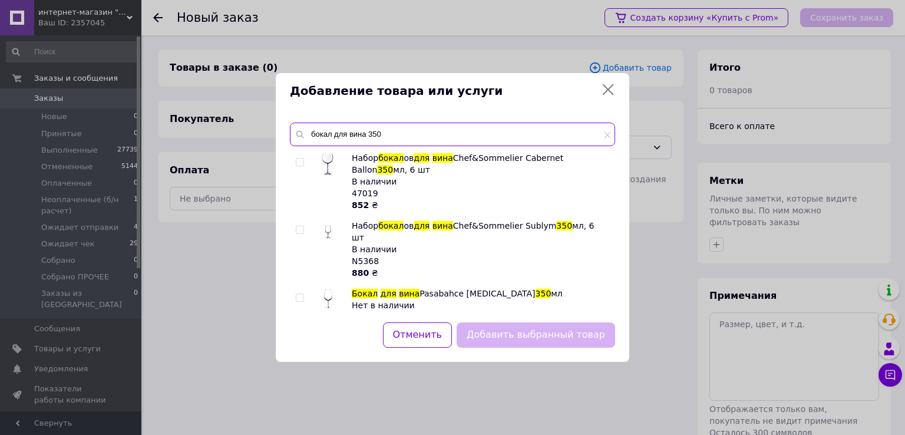
type input "бокал для вина 350"
click at [297, 223] on div at bounding box center [302, 249] width 12 height 59
click at [297, 227] on input "checkbox" at bounding box center [300, 230] width 8 height 8
checkbox input "true"
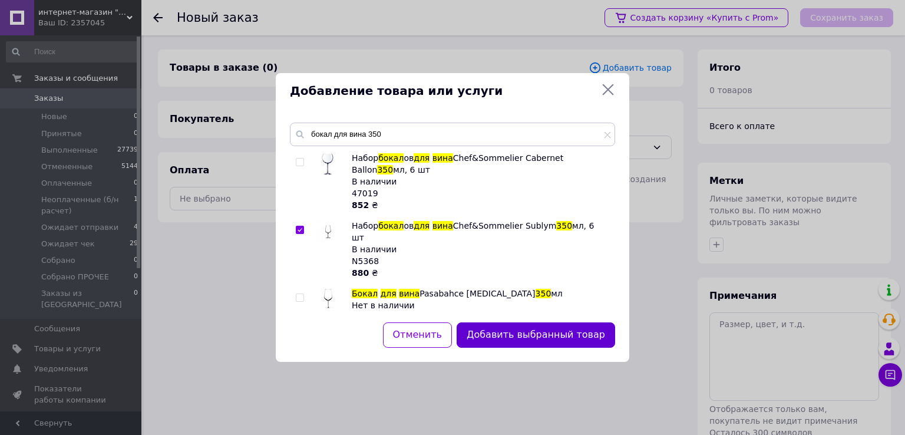
click at [516, 334] on button "Добавить выбранный товар" at bounding box center [536, 334] width 159 height 25
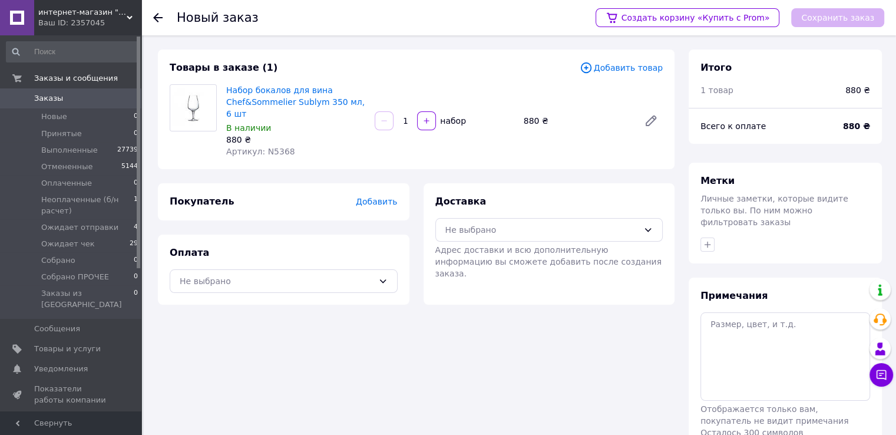
click at [385, 201] on span "Добавить" at bounding box center [376, 201] width 41 height 9
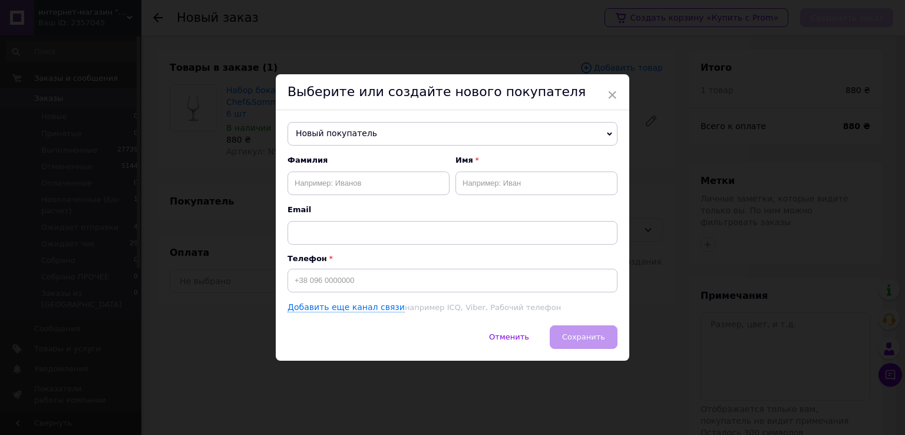
click at [378, 135] on span "Новый покупатель" at bounding box center [453, 134] width 330 height 24
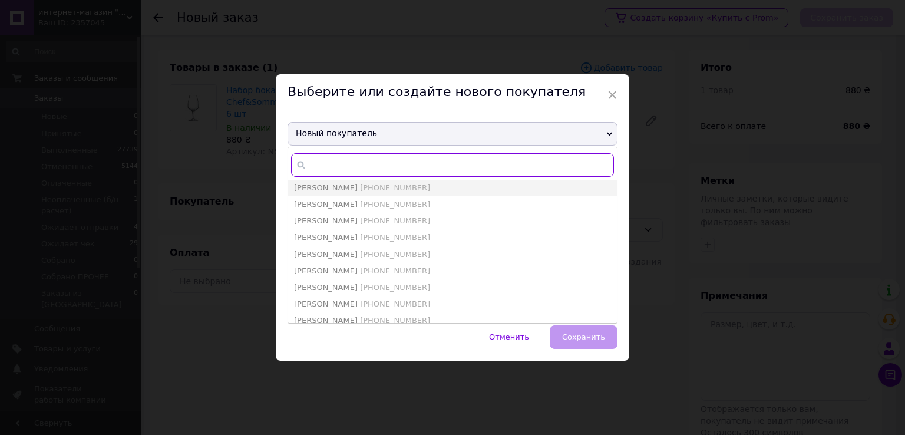
click at [361, 170] on input "text" at bounding box center [452, 165] width 323 height 24
click at [371, 342] on div "Отменить   Сохранить" at bounding box center [453, 342] width 354 height 35
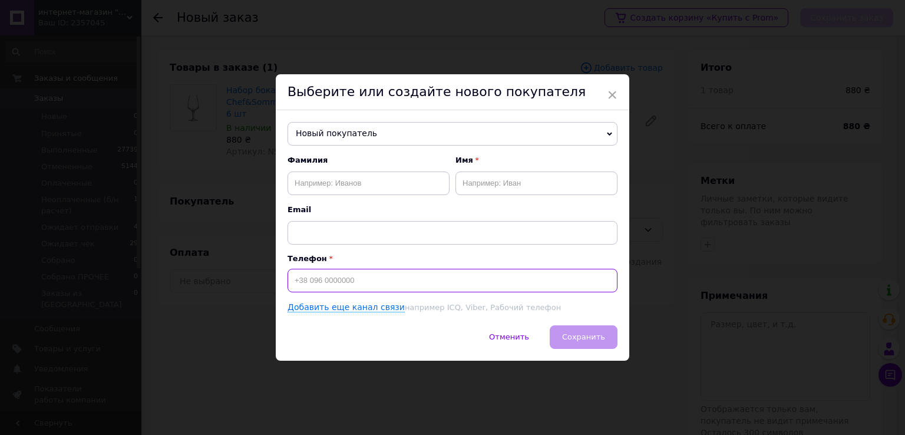
click at [368, 287] on input at bounding box center [453, 281] width 330 height 24
type input "[PHONE_NUMBER]"
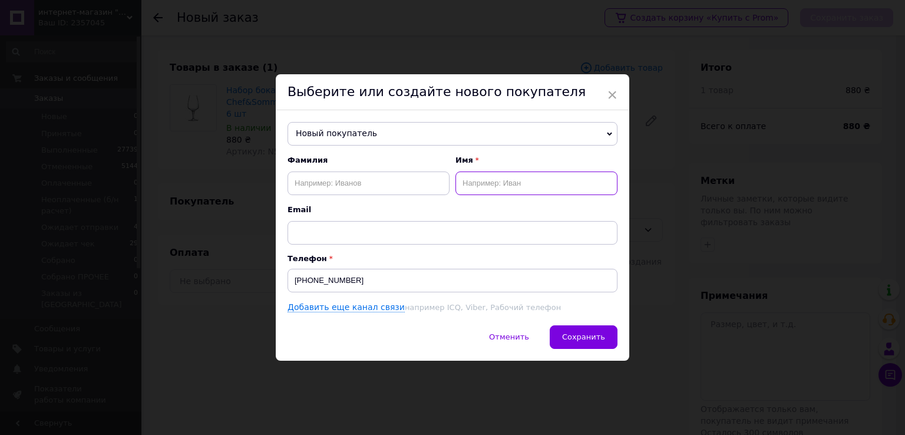
click at [480, 177] on input "text" at bounding box center [537, 183] width 162 height 24
type input "Ы"
type input "[PERSON_NAME]"
click at [394, 184] on input "text" at bounding box center [369, 183] width 162 height 24
type input "Ромов"
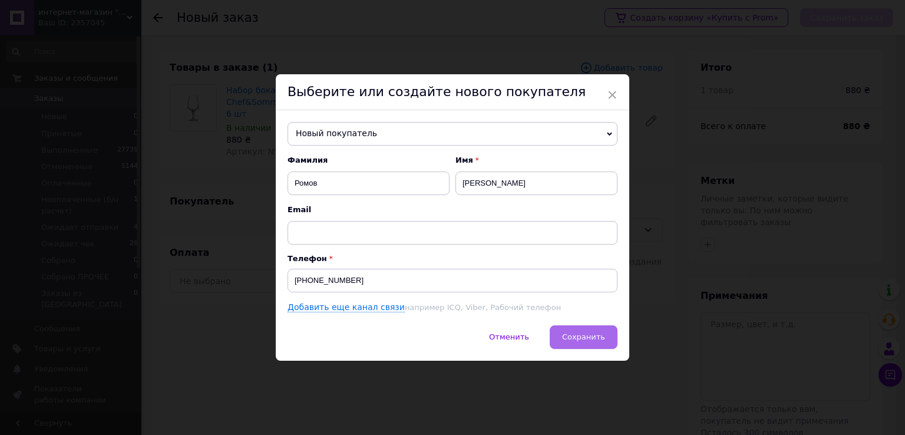
click at [581, 338] on span "Сохранить" at bounding box center [583, 336] width 43 height 9
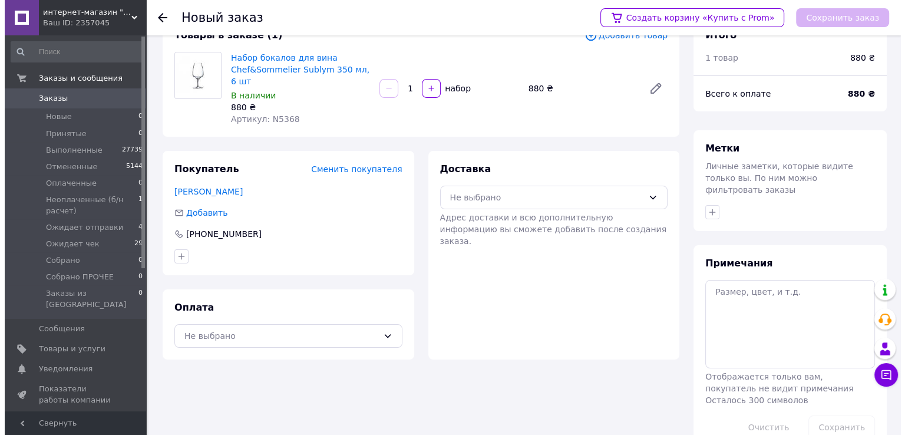
scroll to position [50, 0]
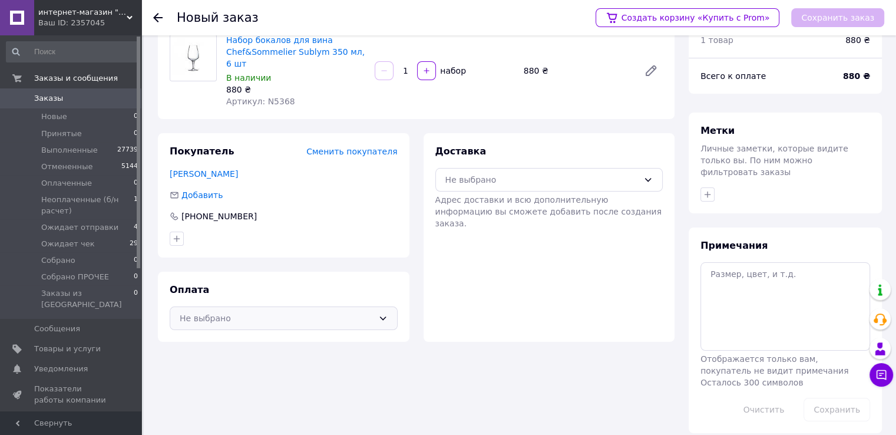
click at [231, 322] on div "Не выбрано" at bounding box center [277, 318] width 194 height 13
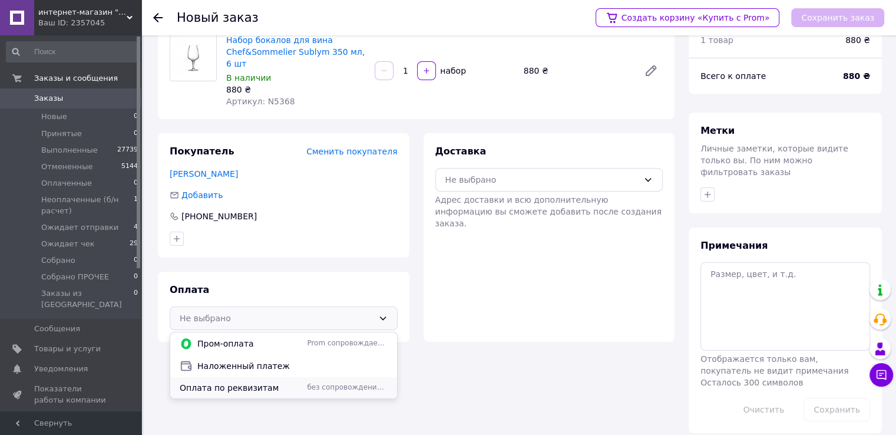
click at [243, 388] on span "Оплата по реквизитам" at bounding box center [241, 388] width 123 height 12
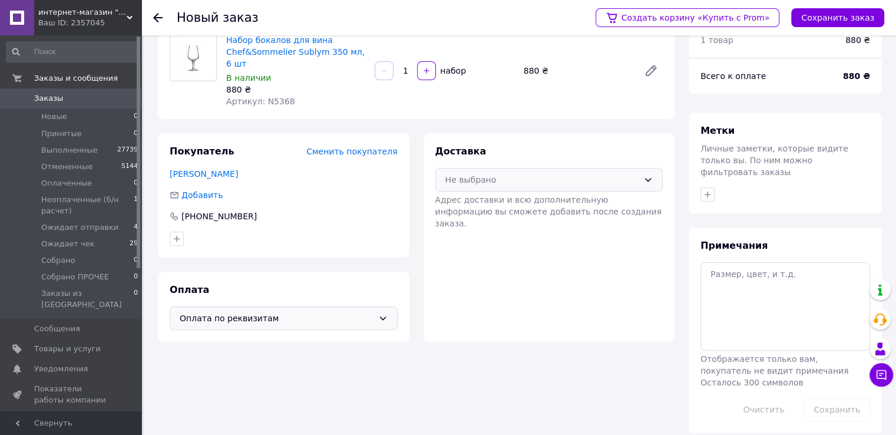
click at [503, 186] on div "Не выбрано" at bounding box center [549, 180] width 228 height 24
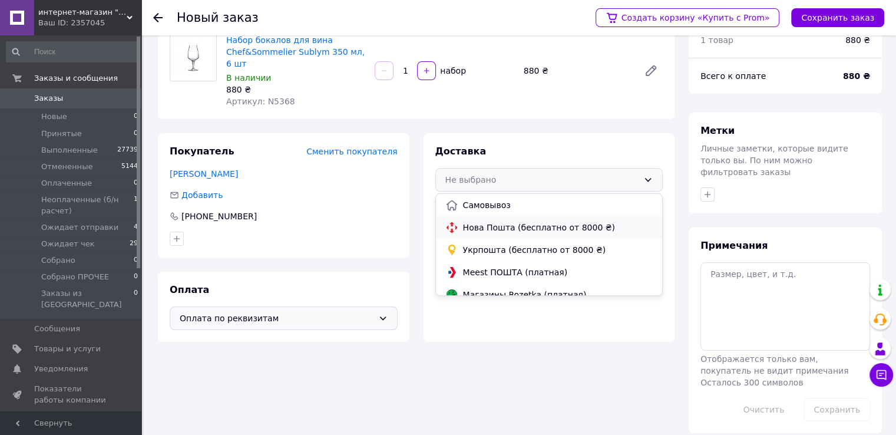
click at [494, 224] on span "Нова Пошта (бесплатно от 8000 ₴)" at bounding box center [558, 228] width 190 height 12
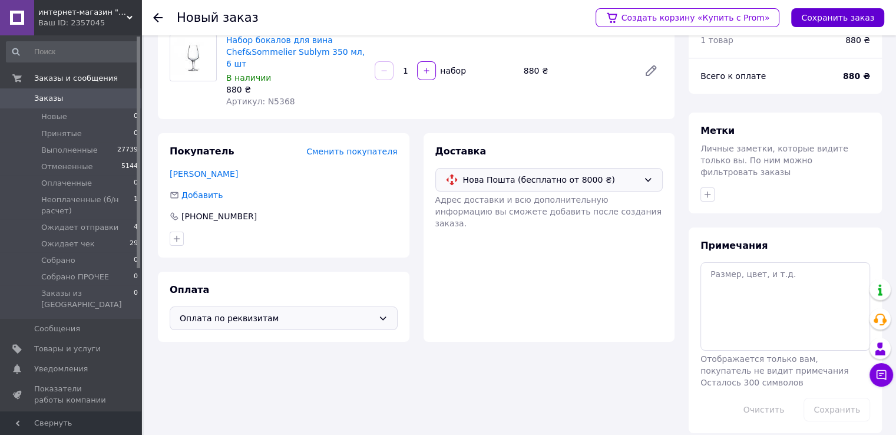
click at [830, 19] on button "Сохранить заказ" at bounding box center [837, 17] width 93 height 19
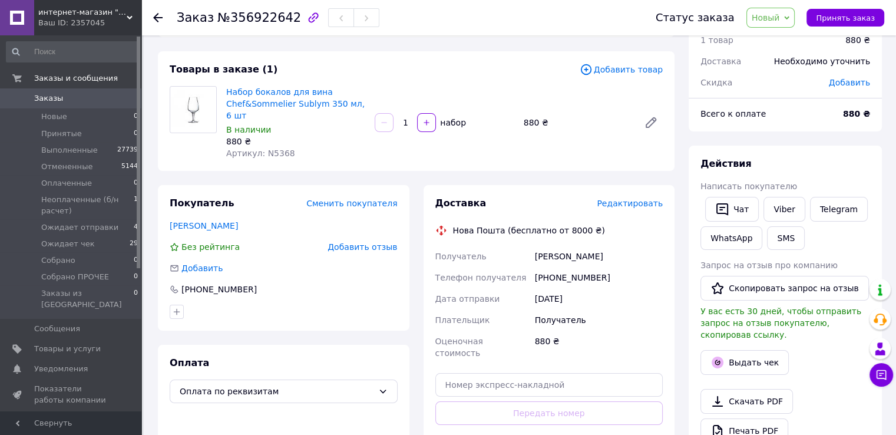
click at [407, 126] on input "1" at bounding box center [405, 122] width 19 height 9
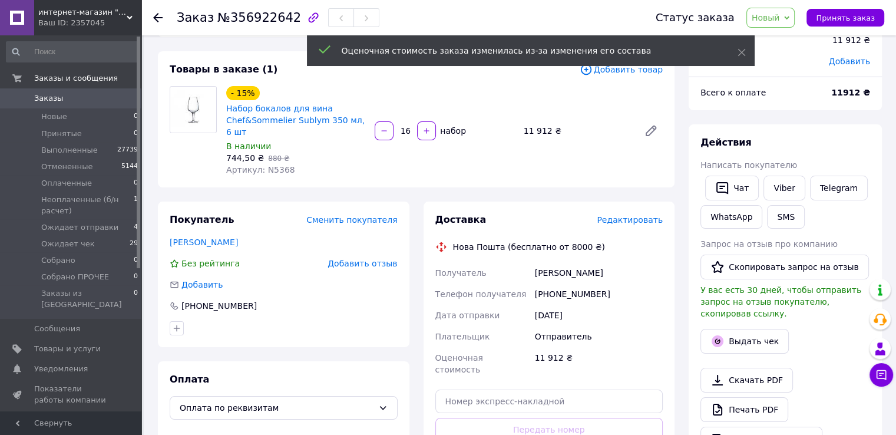
type input "16"
click at [636, 219] on span "Редактировать" at bounding box center [630, 219] width 66 height 9
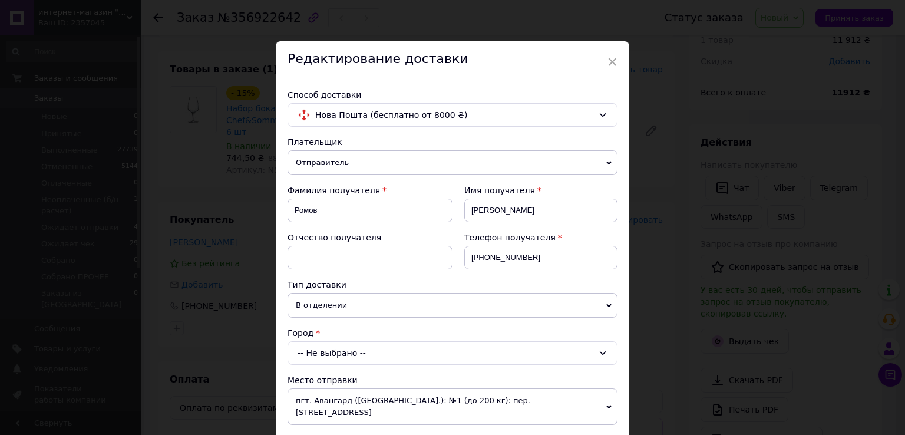
scroll to position [98, 0]
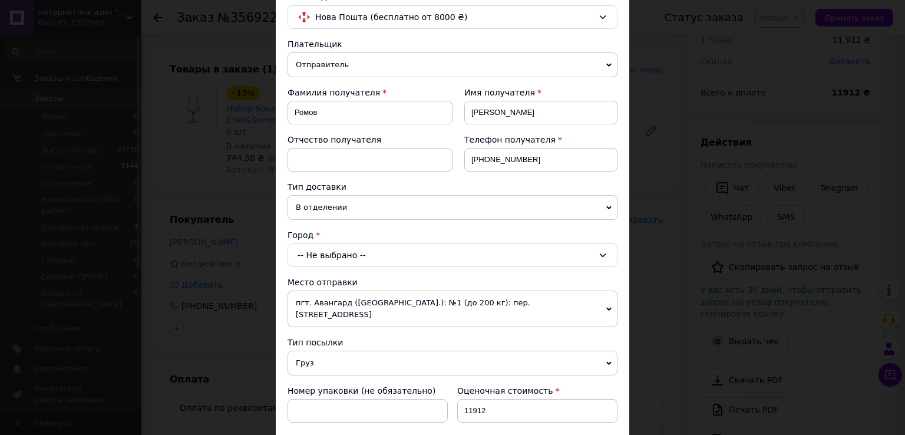
click at [365, 248] on div "-- Не выбрано --" at bounding box center [453, 255] width 330 height 24
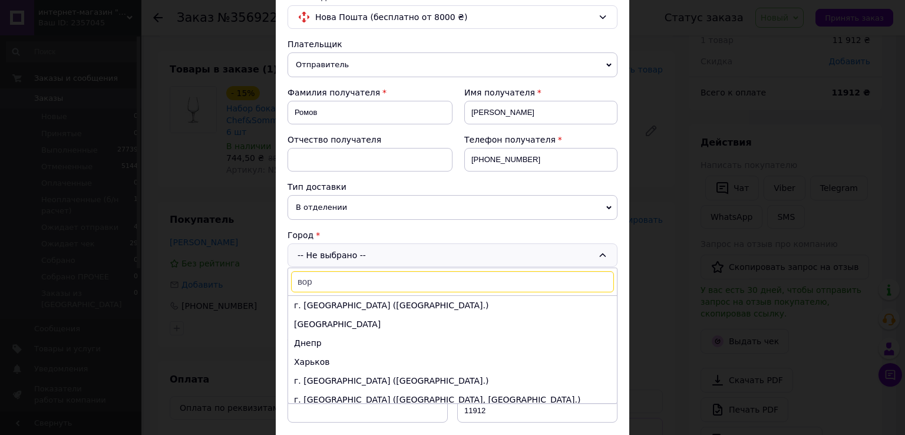
type input "ворз"
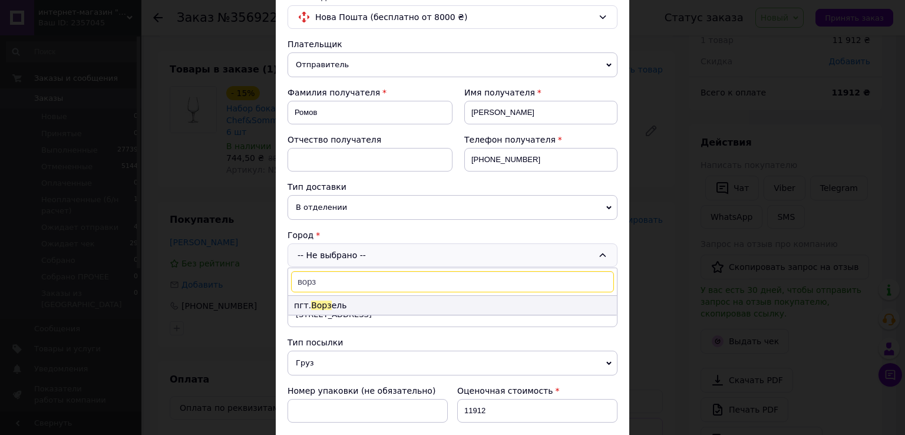
click at [338, 302] on li "пгт. Ворз ель" at bounding box center [452, 305] width 329 height 19
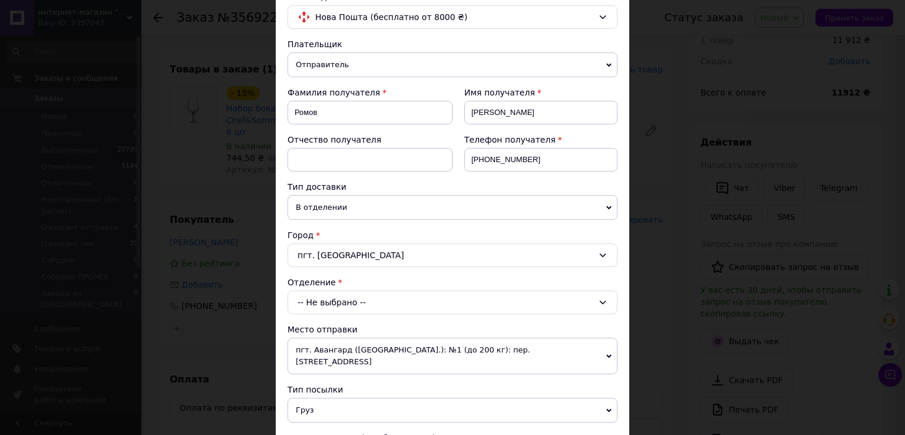
scroll to position [196, 0]
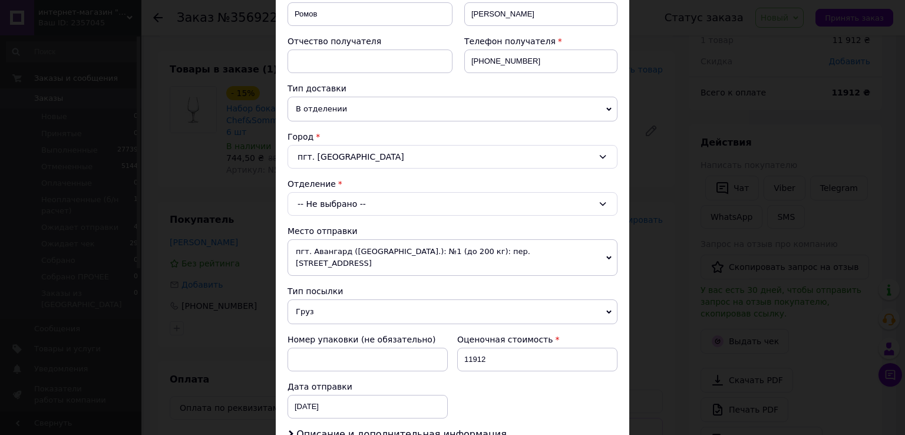
click at [364, 208] on div "-- Не выбрано --" at bounding box center [453, 204] width 330 height 24
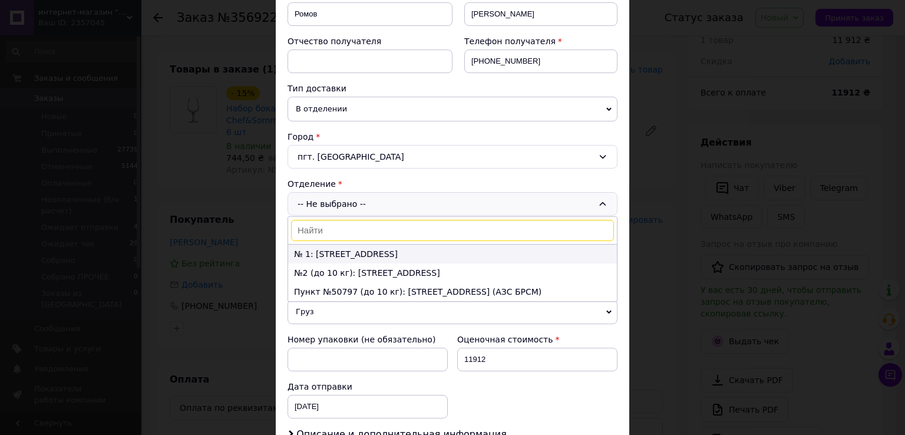
click at [347, 255] on li "№ 1: [STREET_ADDRESS]" at bounding box center [452, 254] width 329 height 19
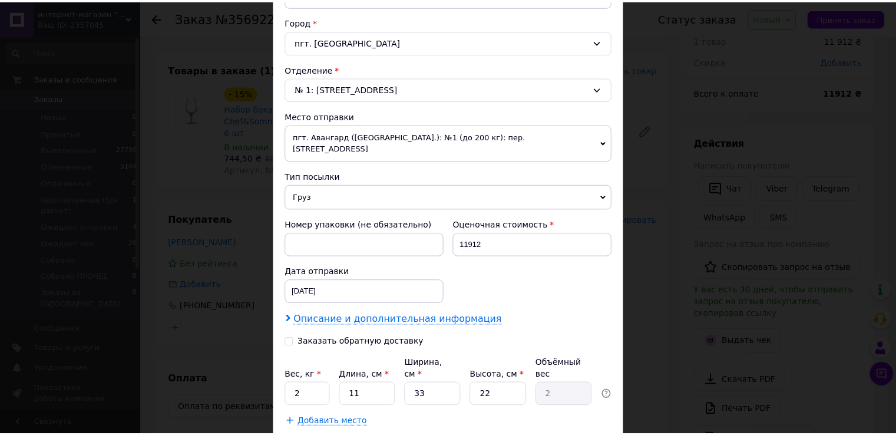
scroll to position [365, 0]
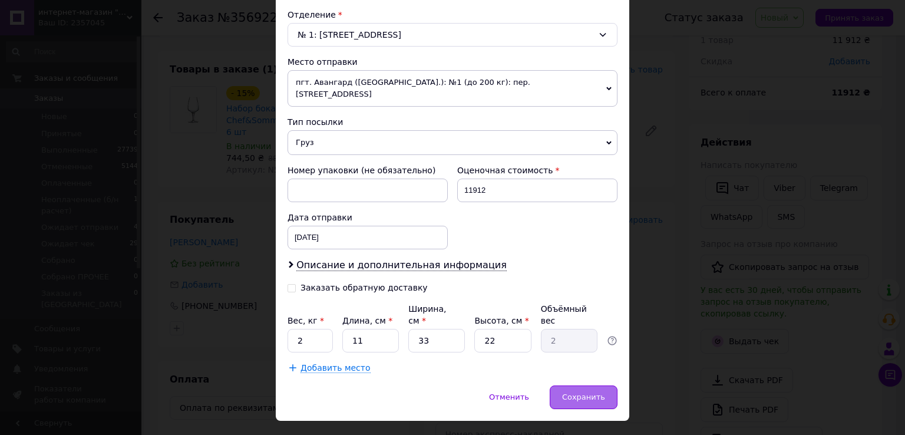
click at [567, 392] on span "Сохранить" at bounding box center [583, 396] width 43 height 9
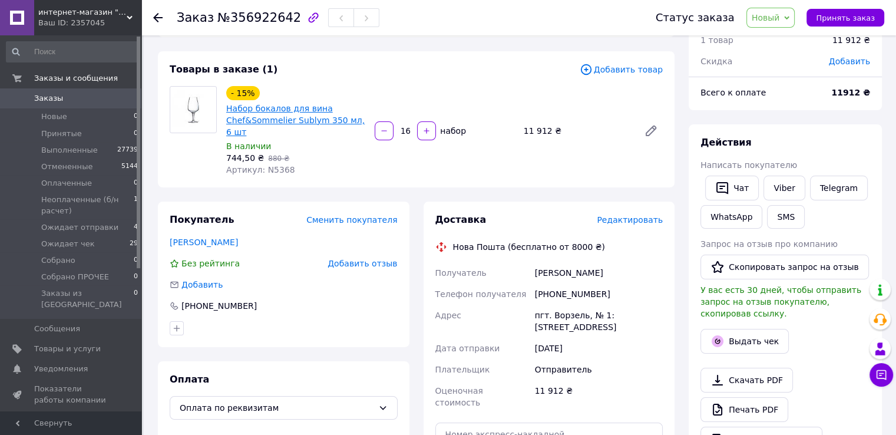
click at [296, 113] on link "Набор бокалов для вина Chef&Sommelier Sublym 350 мл, 6 шт" at bounding box center [295, 120] width 138 height 33
click at [780, 13] on span "Новый" at bounding box center [766, 17] width 28 height 9
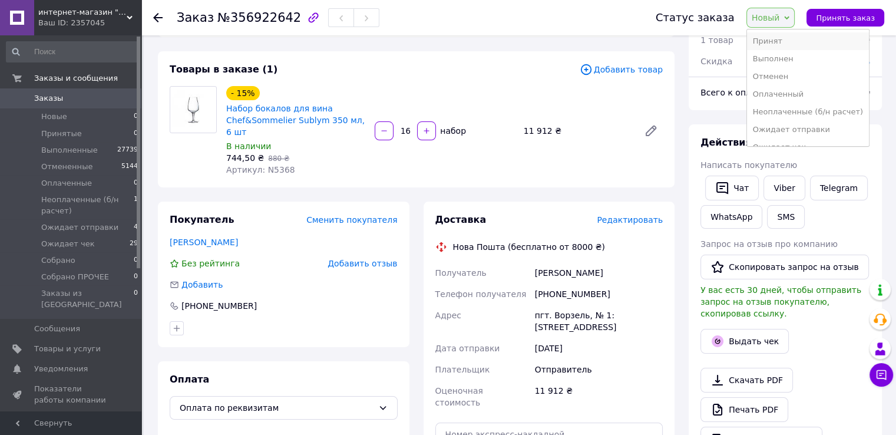
click at [778, 44] on li "Принят" at bounding box center [808, 41] width 122 height 18
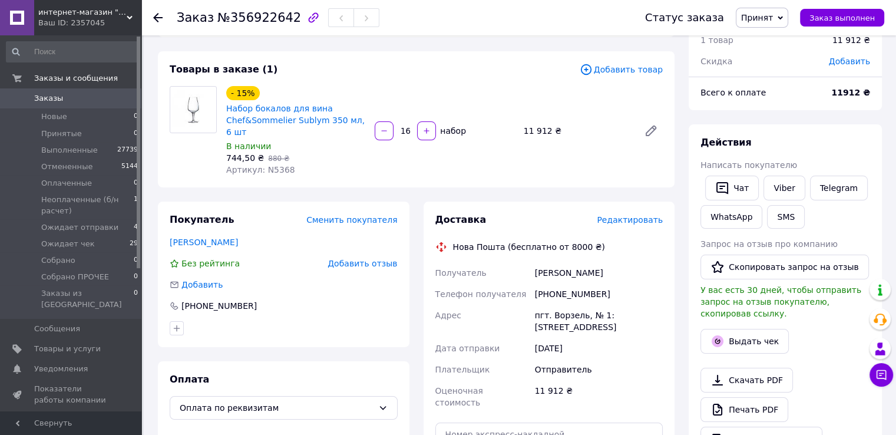
click at [537, 295] on div "[PHONE_NUMBER]" at bounding box center [599, 293] width 133 height 21
drag, startPoint x: 537, startPoint y: 295, endPoint x: 636, endPoint y: 291, distance: 99.7
click at [636, 291] on div "[PHONE_NUMBER]" at bounding box center [599, 293] width 133 height 21
copy div "[PHONE_NUMBER]"
click at [773, 17] on span "Принят" at bounding box center [757, 17] width 32 height 9
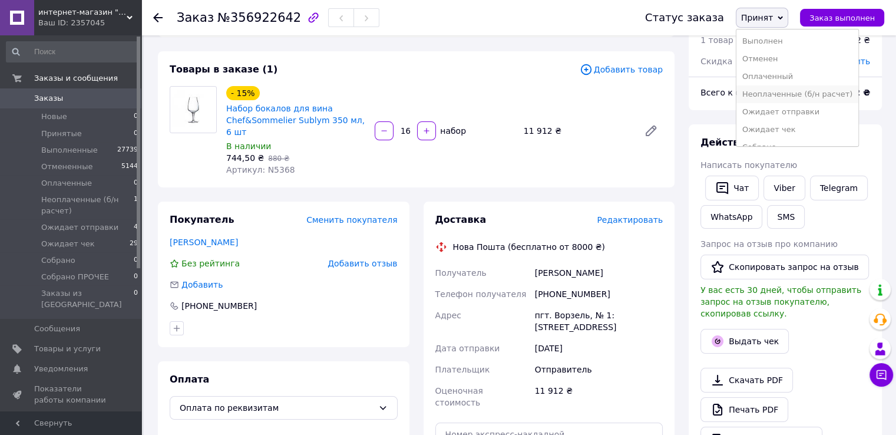
click at [774, 95] on li "Неоплаченные (б/н расчет)" at bounding box center [798, 94] width 122 height 18
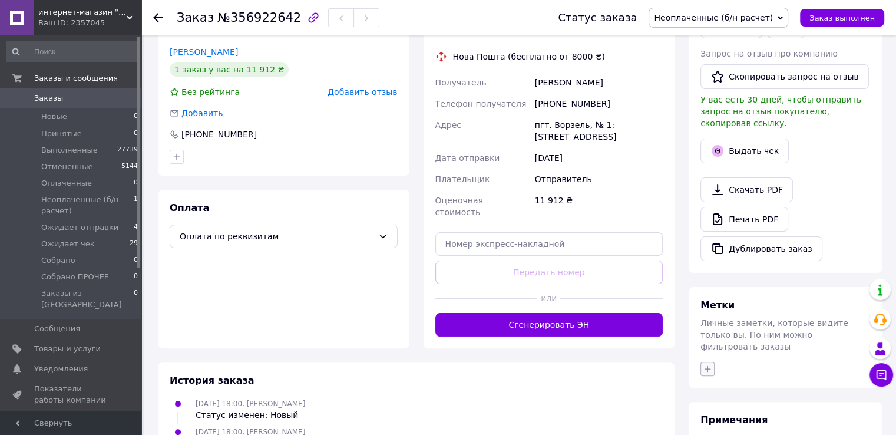
scroll to position [345, 0]
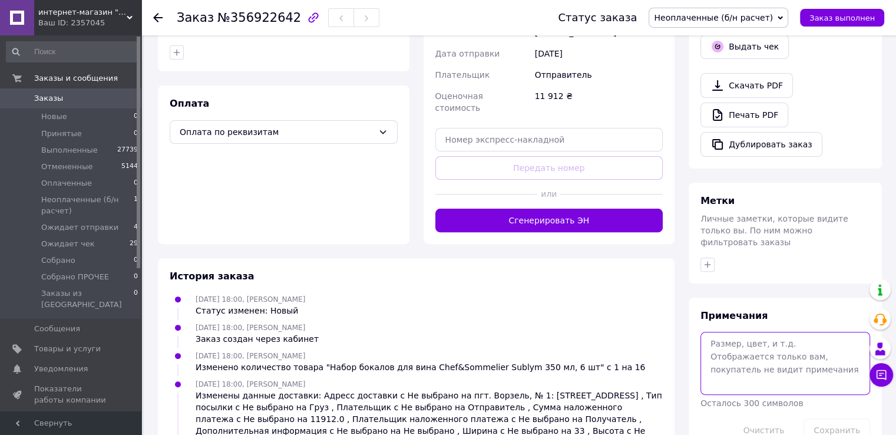
click at [749, 332] on textarea at bounding box center [786, 363] width 170 height 62
paste textarea "ФОП [PERSON_NAME]"
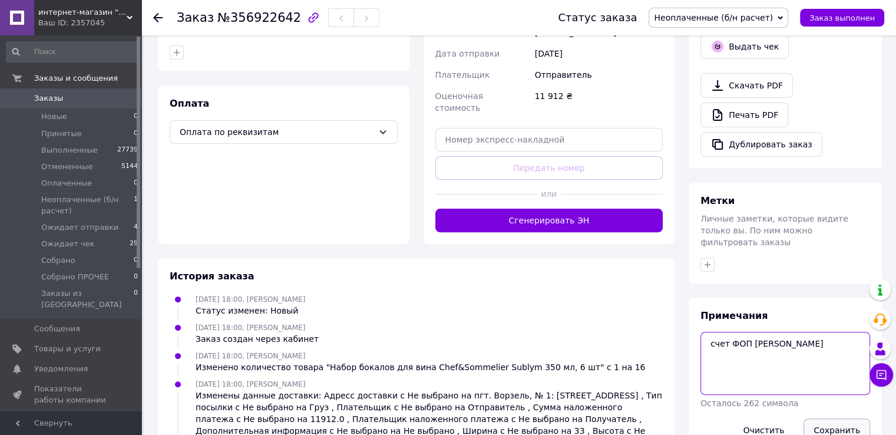
type textarea "счет ФОП [PERSON_NAME]"
click at [834, 418] on button "Сохранить" at bounding box center [837, 430] width 67 height 24
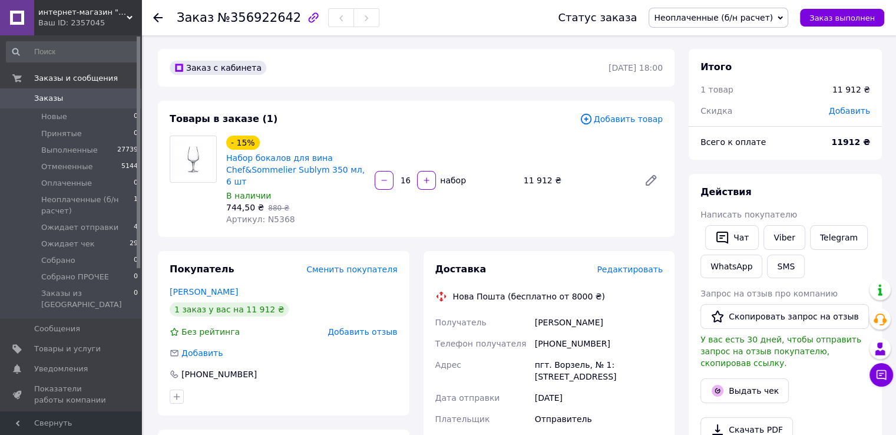
scroll to position [0, 0]
click at [273, 220] on span "Артикул: N5368" at bounding box center [260, 219] width 69 height 9
copy span "N5368"
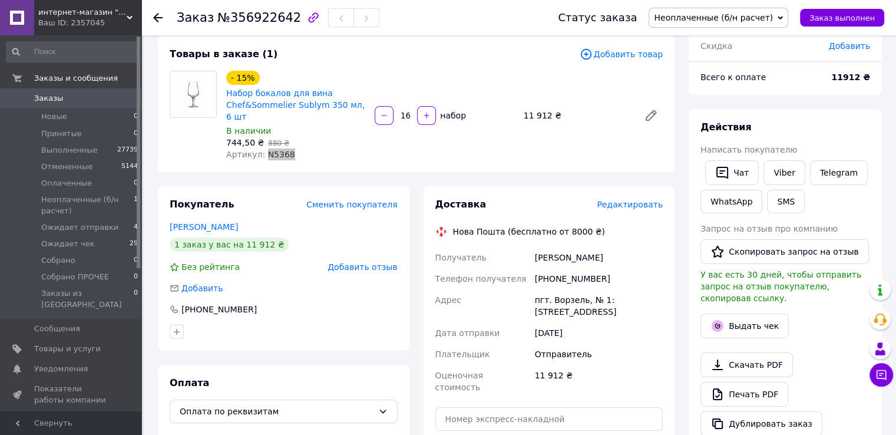
scroll to position [98, 0]
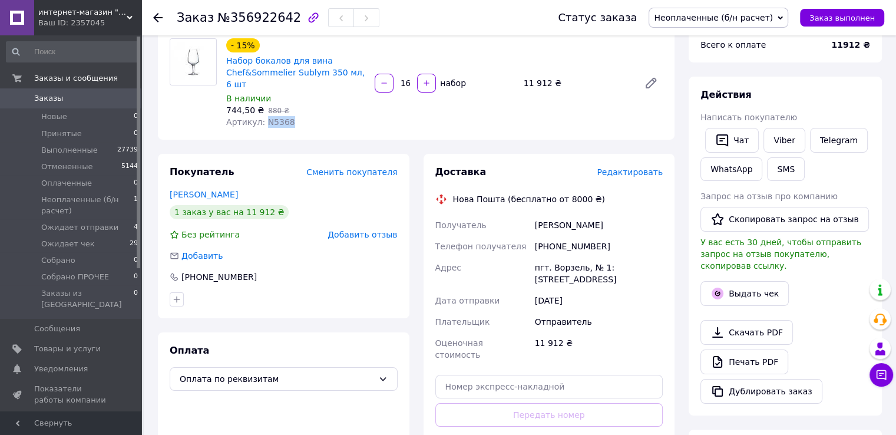
click at [51, 99] on span "Заказы" at bounding box center [48, 98] width 29 height 11
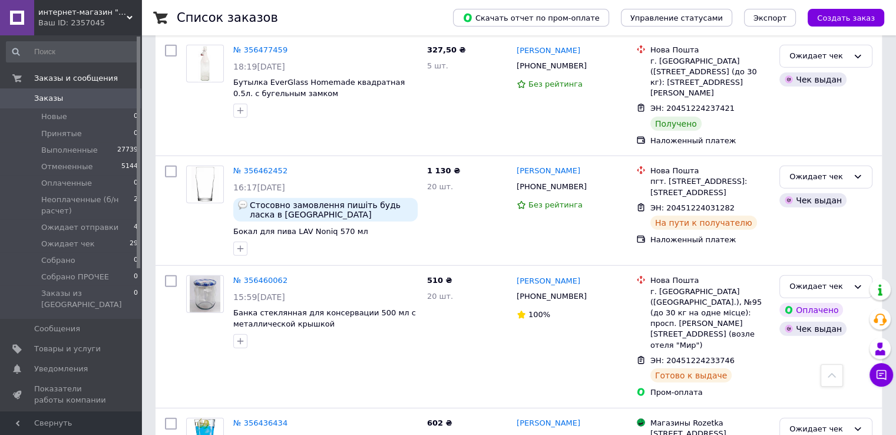
scroll to position [3143, 0]
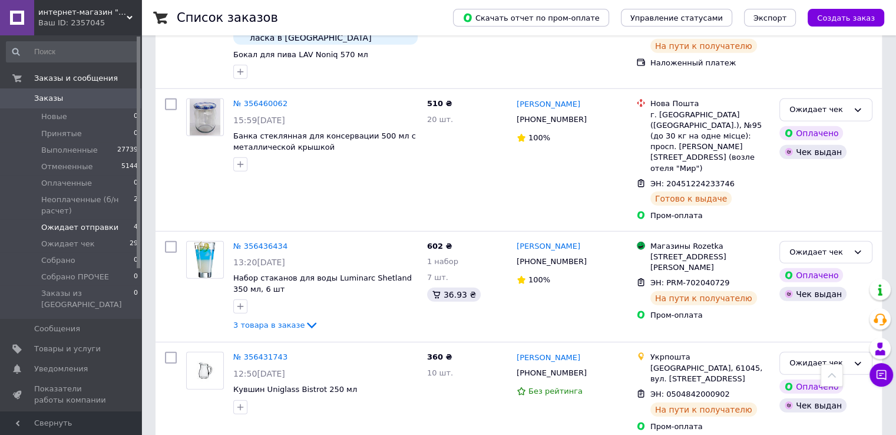
click at [91, 232] on span "Ожидает отправки" at bounding box center [79, 227] width 77 height 11
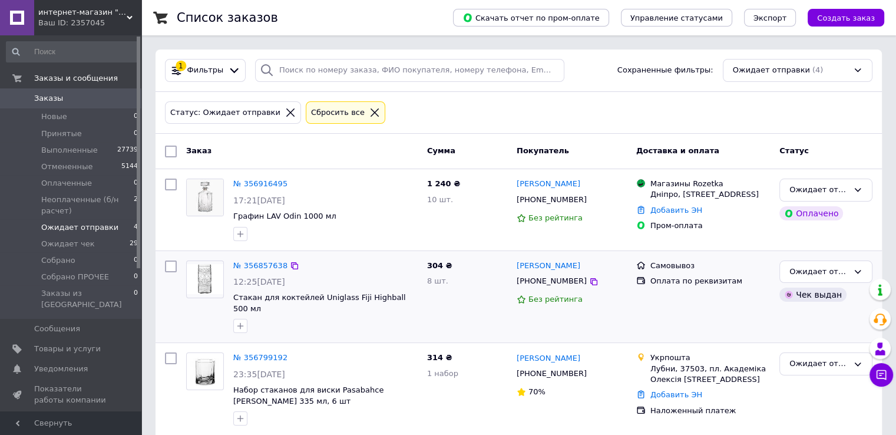
scroll to position [102, 0]
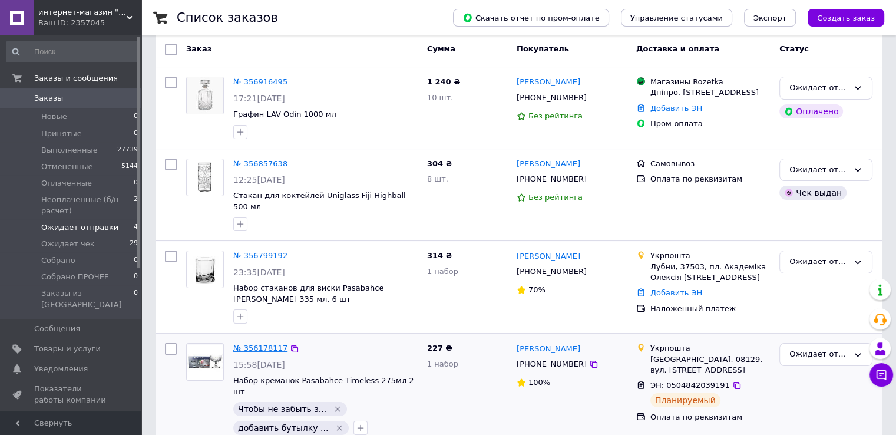
click at [256, 344] on link "№ 356178117" at bounding box center [260, 348] width 54 height 9
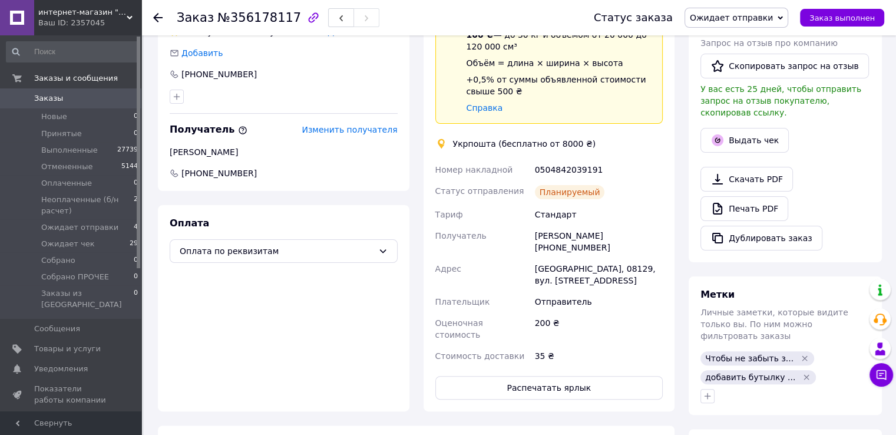
scroll to position [384, 0]
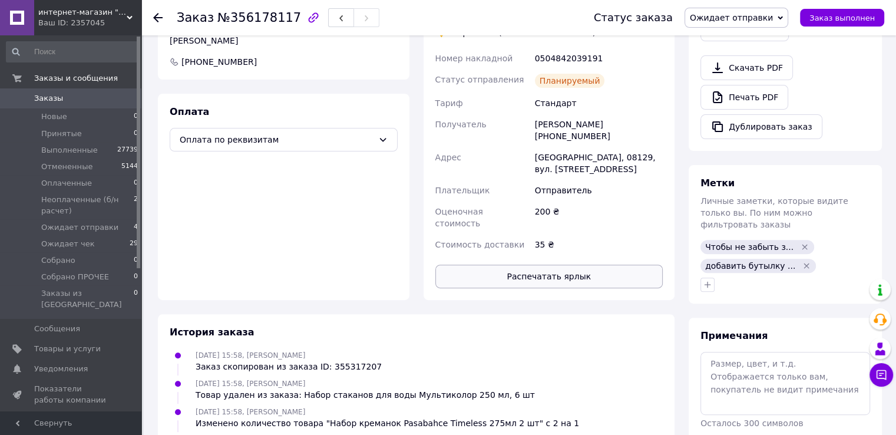
click at [526, 265] on button "Распечатать ярлык" at bounding box center [549, 277] width 228 height 24
click at [90, 230] on span "Ожидает отправки" at bounding box center [79, 227] width 77 height 11
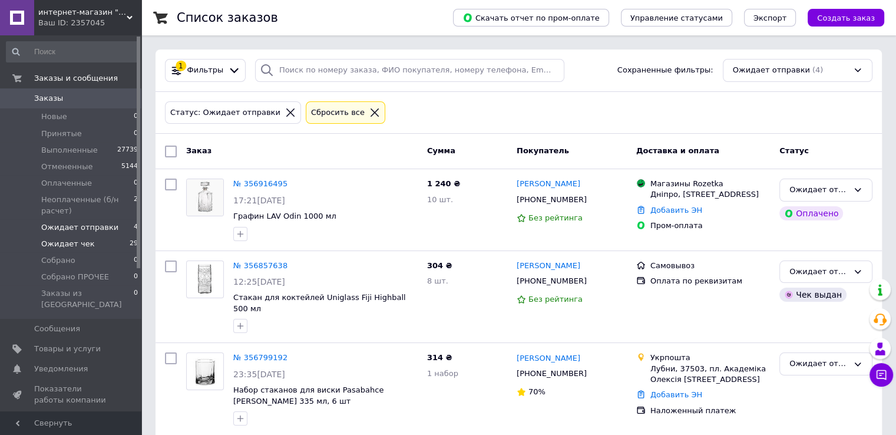
click at [87, 241] on li "Ожидает чек 29" at bounding box center [72, 244] width 145 height 17
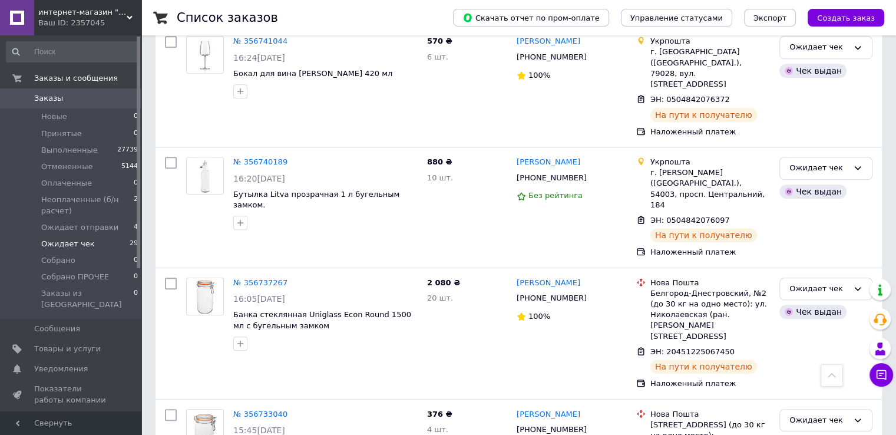
scroll to position [786, 0]
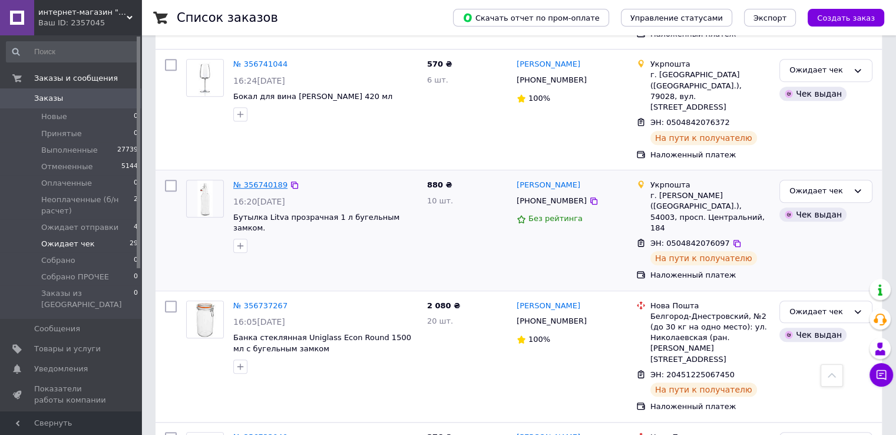
click at [265, 180] on link "№ 356740189" at bounding box center [260, 184] width 54 height 9
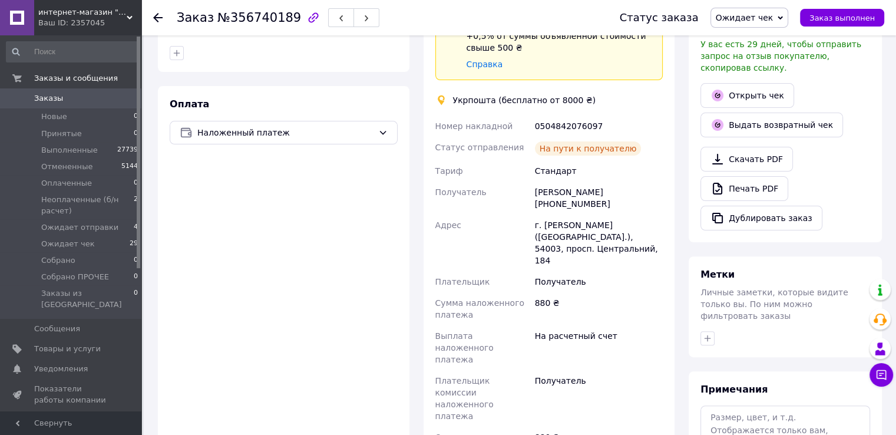
scroll to position [415, 0]
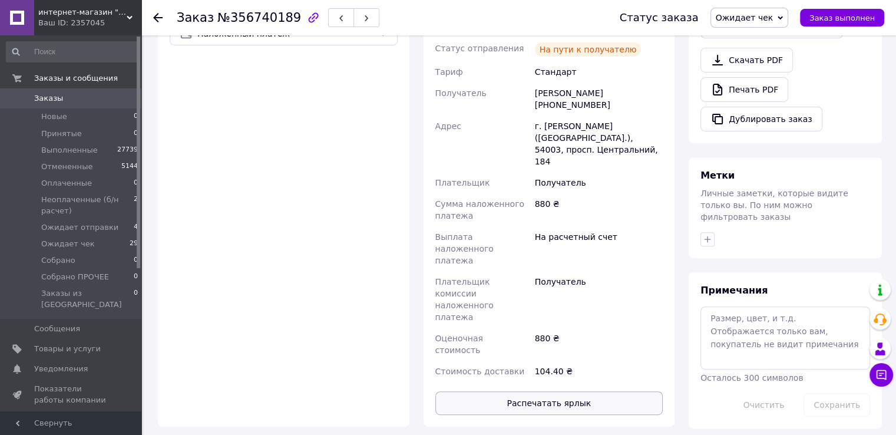
click at [560, 391] on button "Распечатать ярлык" at bounding box center [549, 403] width 228 height 24
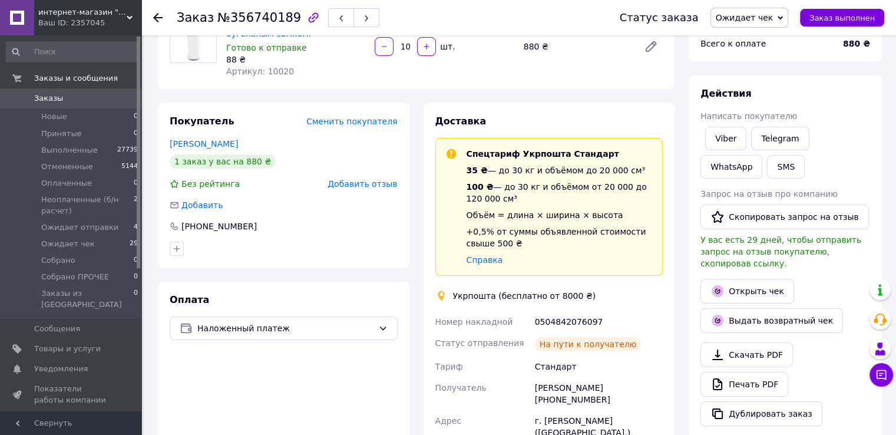
scroll to position [21, 0]
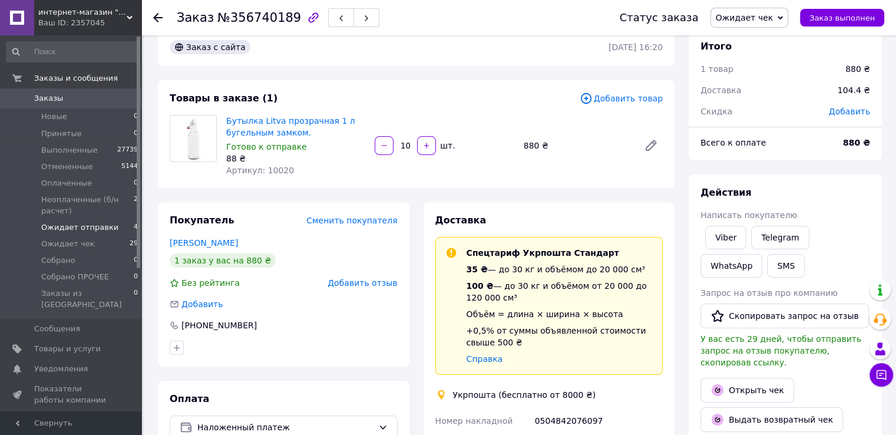
click at [106, 231] on span "Ожидает отправки" at bounding box center [79, 227] width 77 height 11
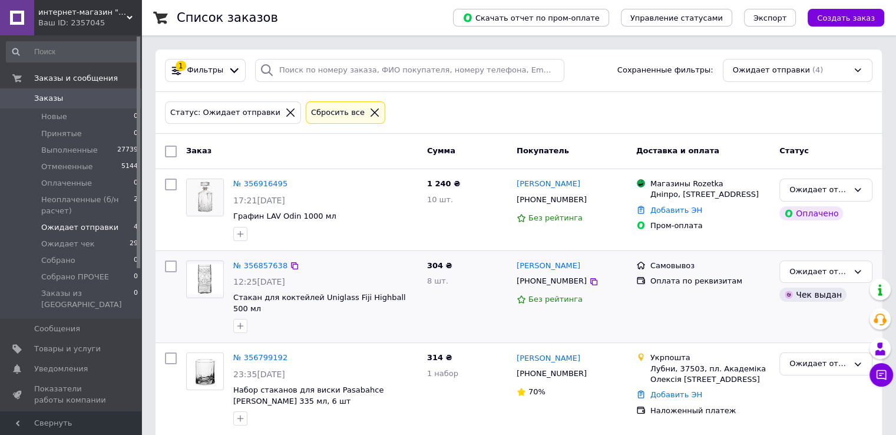
scroll to position [102, 0]
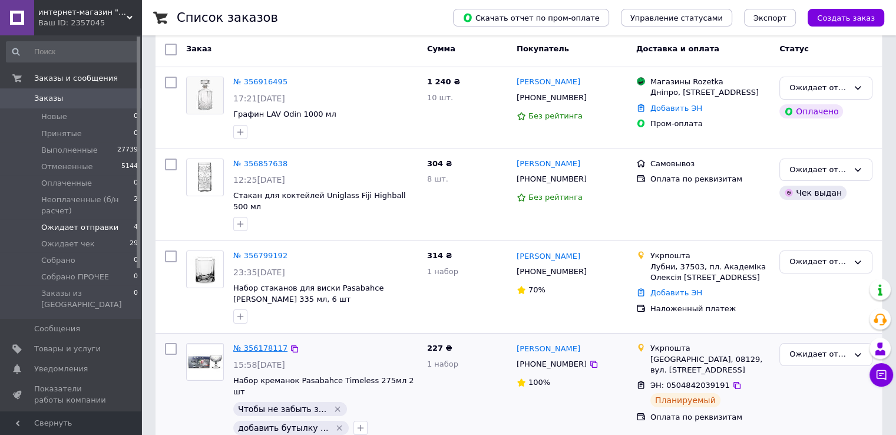
click at [273, 344] on link "№ 356178117" at bounding box center [260, 348] width 54 height 9
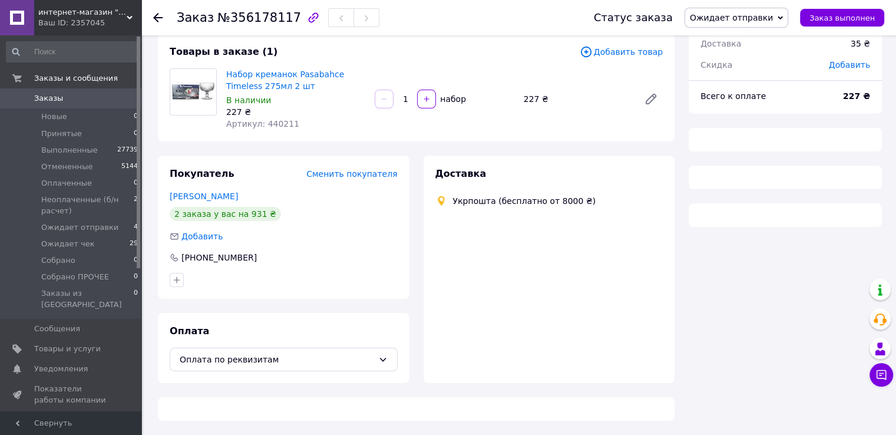
scroll to position [102, 0]
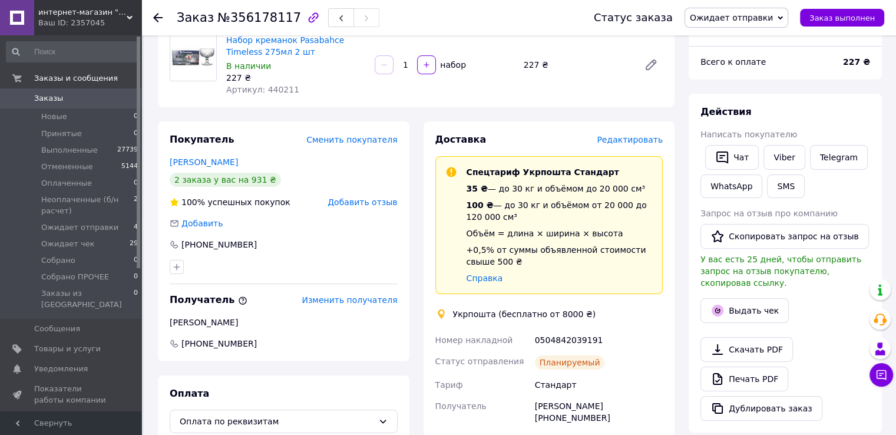
click at [577, 339] on div "0504842039191" at bounding box center [599, 339] width 133 height 21
copy div "0504842039191"
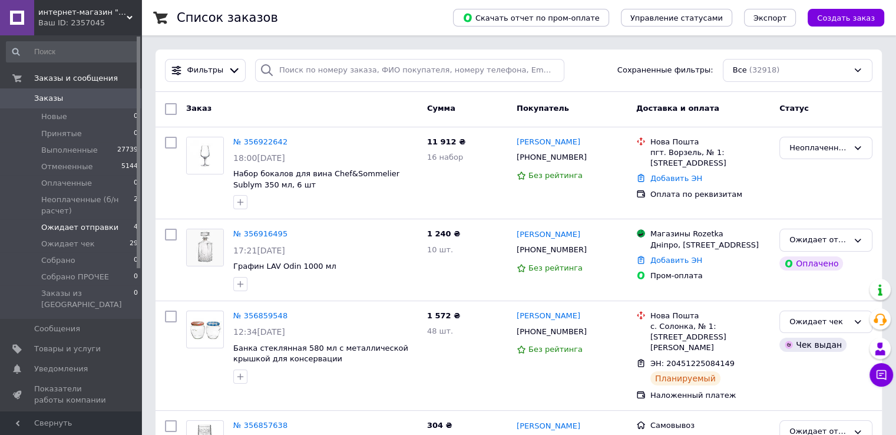
click at [79, 230] on span "Ожидает отправки" at bounding box center [79, 227] width 77 height 11
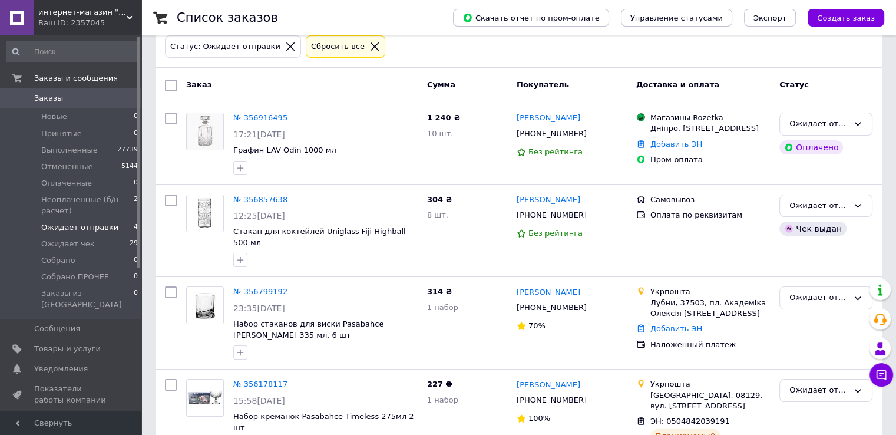
scroll to position [102, 0]
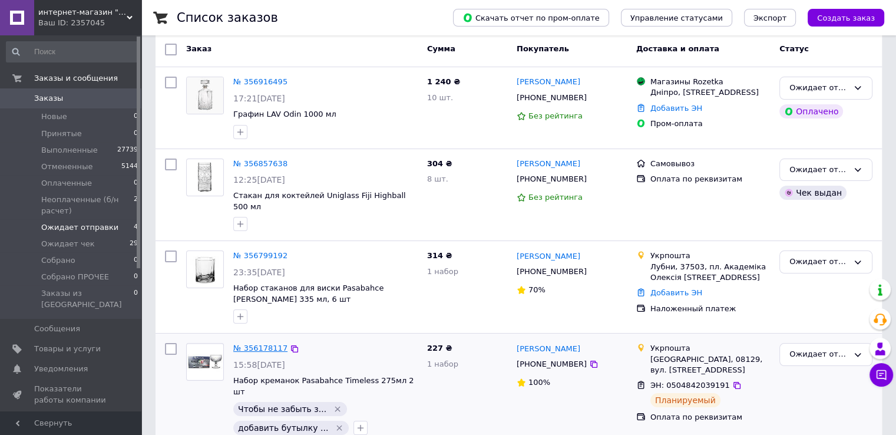
click at [260, 344] on link "№ 356178117" at bounding box center [260, 348] width 54 height 9
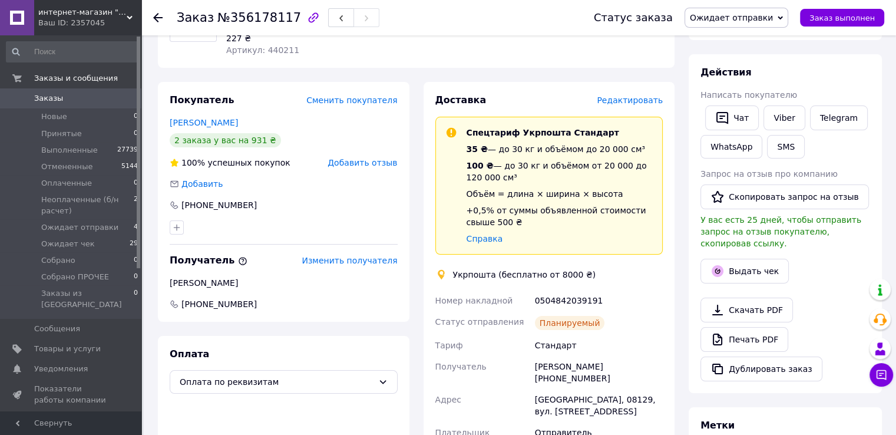
scroll to position [295, 0]
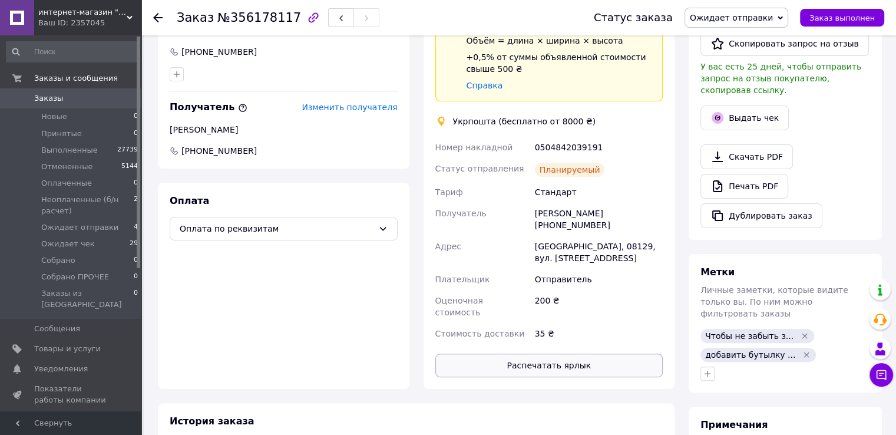
click at [530, 354] on button "Распечатать ярлык" at bounding box center [549, 366] width 228 height 24
click at [75, 246] on span "Ожидает чек" at bounding box center [68, 244] width 54 height 11
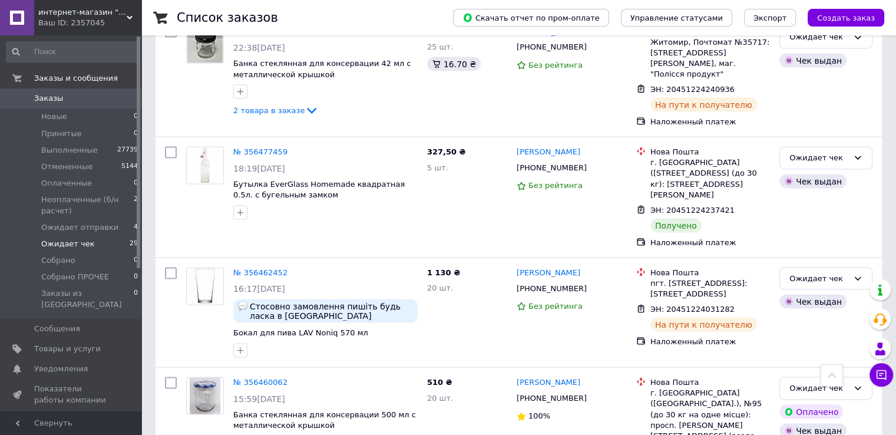
scroll to position [2455, 0]
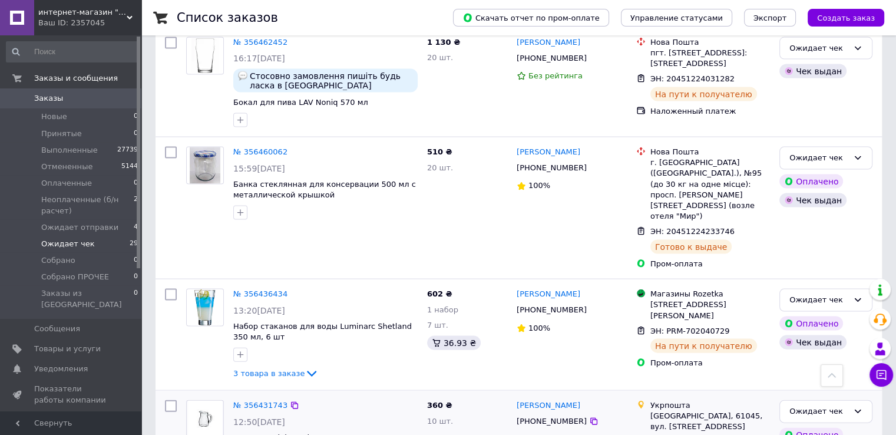
click at [265, 399] on div "№ 356431743" at bounding box center [260, 406] width 57 height 14
click at [262, 401] on link "№ 356431743" at bounding box center [260, 405] width 54 height 9
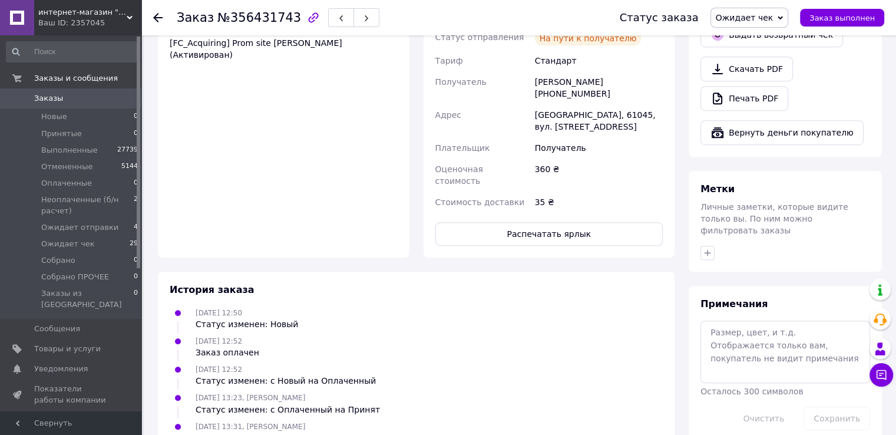
scroll to position [753, 0]
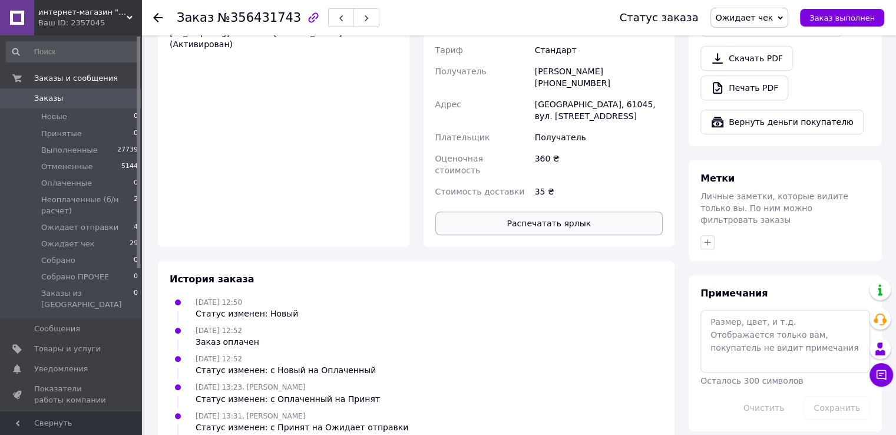
click at [557, 212] on button "Распечатать ярлык" at bounding box center [549, 224] width 228 height 24
click at [51, 100] on span "Заказы" at bounding box center [48, 98] width 29 height 11
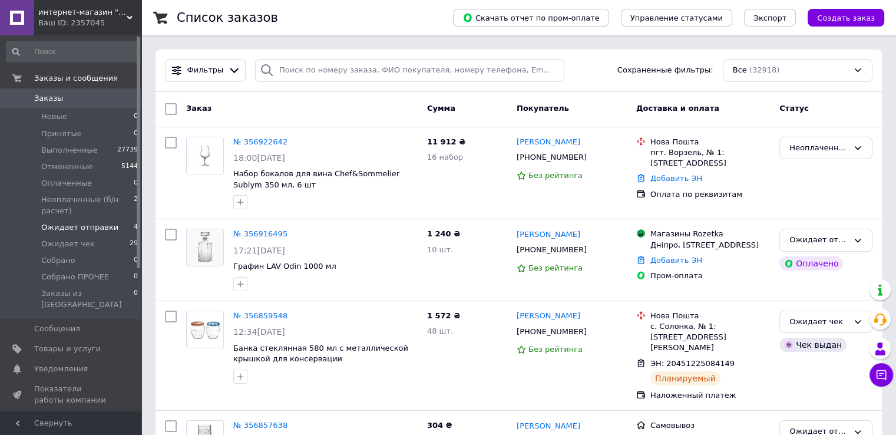
click at [98, 227] on span "Ожидает отправки" at bounding box center [79, 227] width 77 height 11
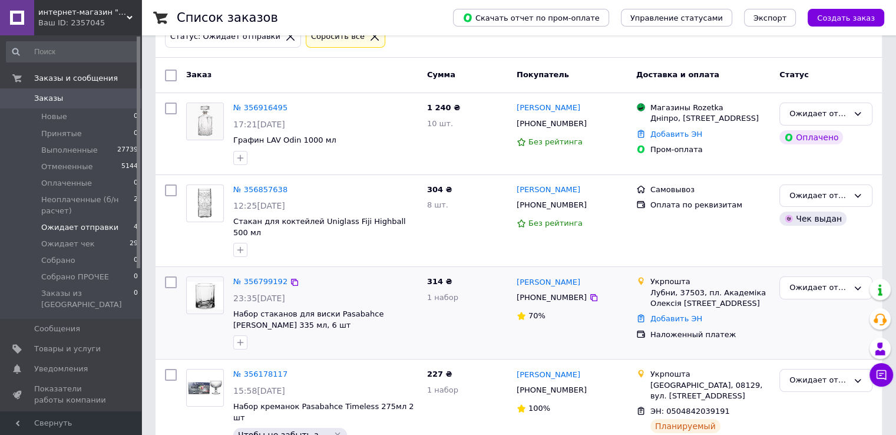
scroll to position [102, 0]
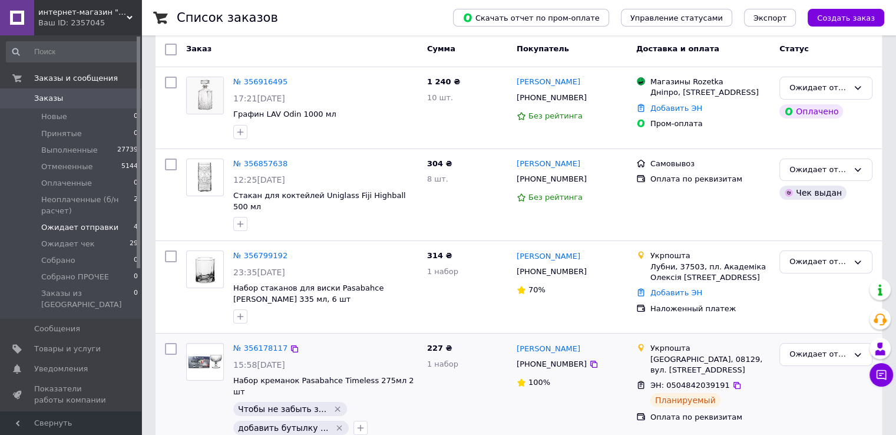
drag, startPoint x: 724, startPoint y: 377, endPoint x: 720, endPoint y: 354, distance: 23.9
click at [733, 381] on icon at bounding box center [737, 385] width 9 height 9
